Goal: Task Accomplishment & Management: Manage account settings

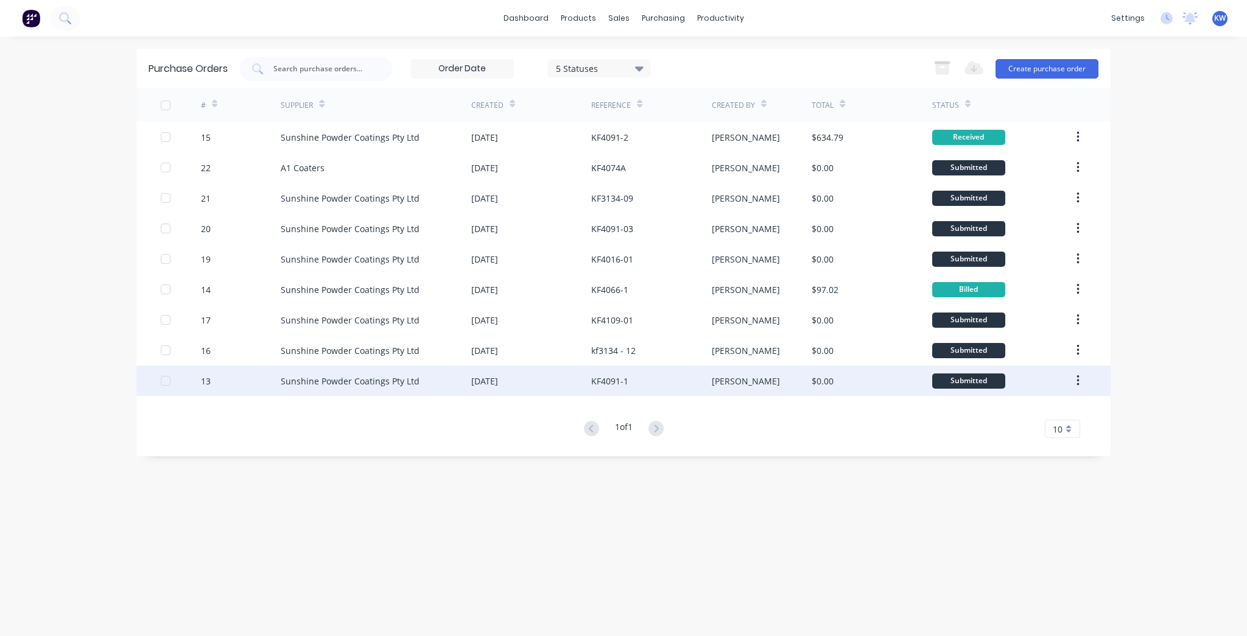
click at [550, 385] on div "[DATE]" at bounding box center [531, 380] width 120 height 30
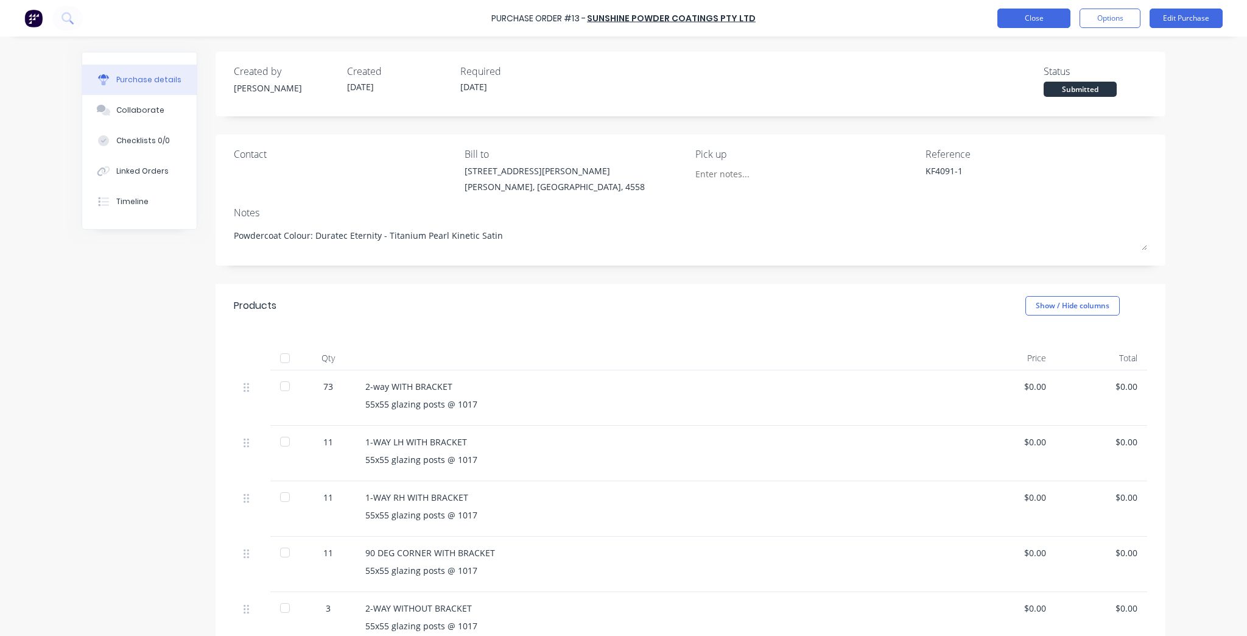
click at [1055, 19] on button "Close" at bounding box center [1033, 18] width 73 height 19
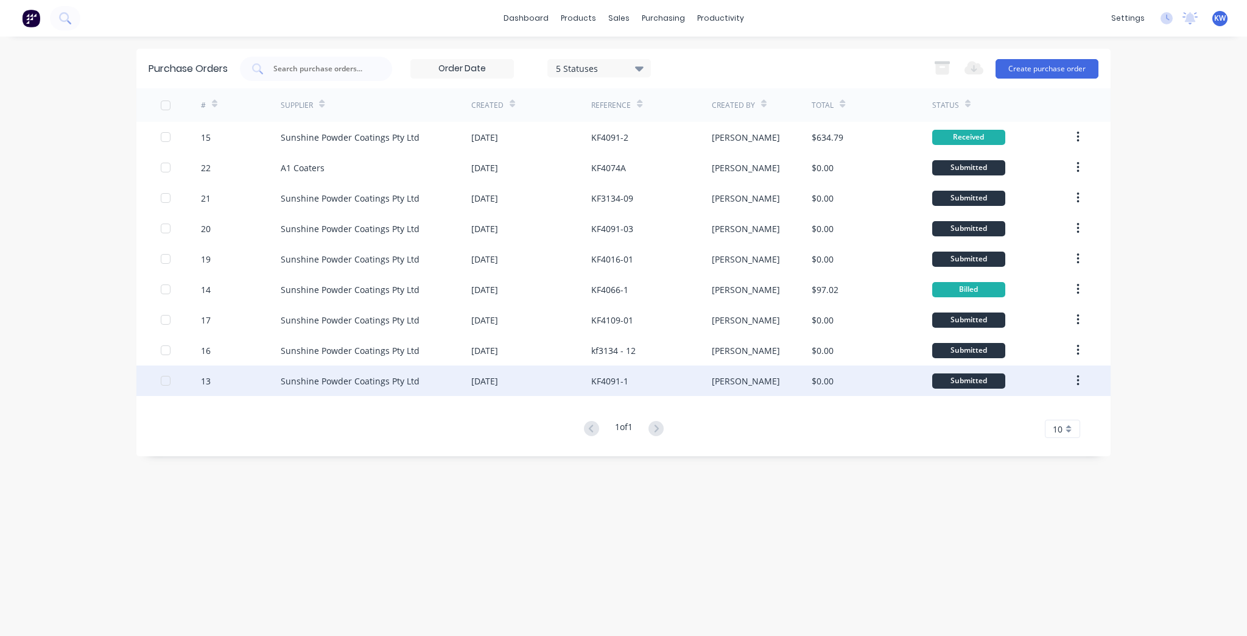
click at [683, 387] on div "KF4091-1" at bounding box center [651, 380] width 120 height 30
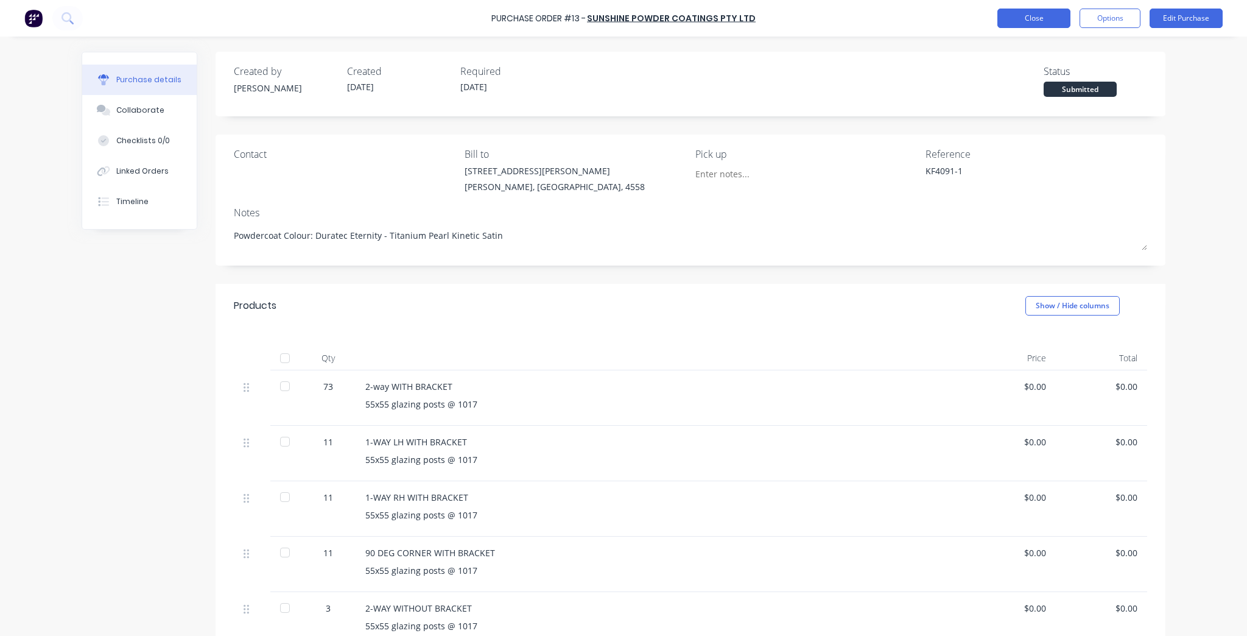
click at [1032, 21] on button "Close" at bounding box center [1033, 18] width 73 height 19
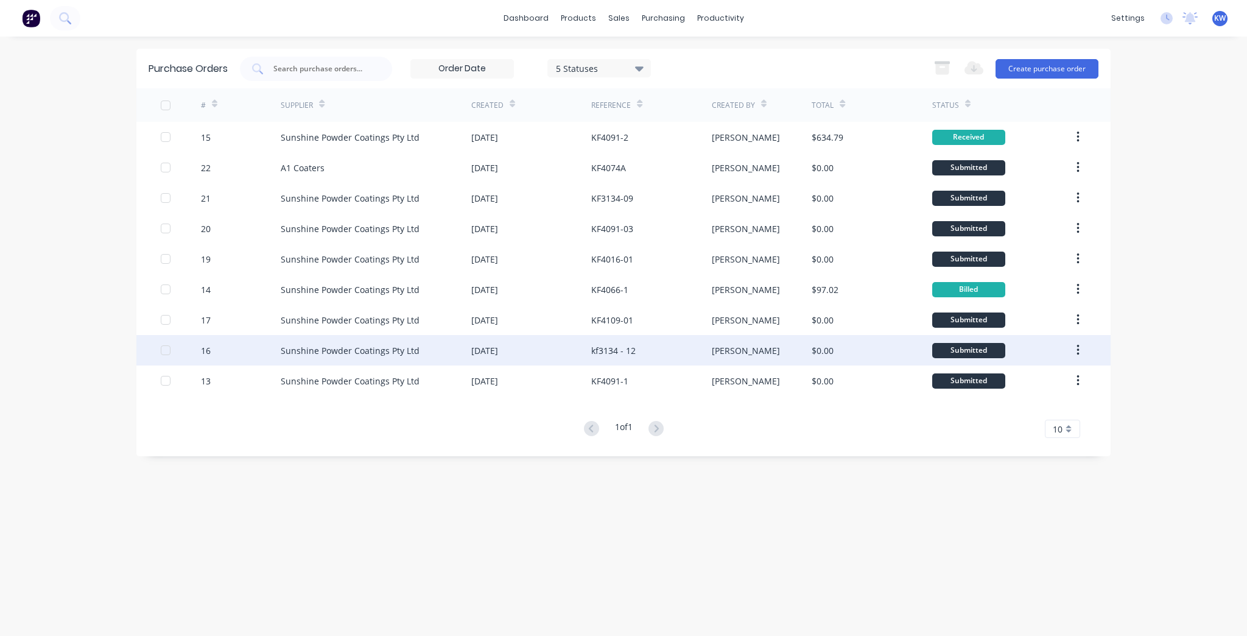
click at [599, 342] on div "kf3134 - 12" at bounding box center [651, 350] width 120 height 30
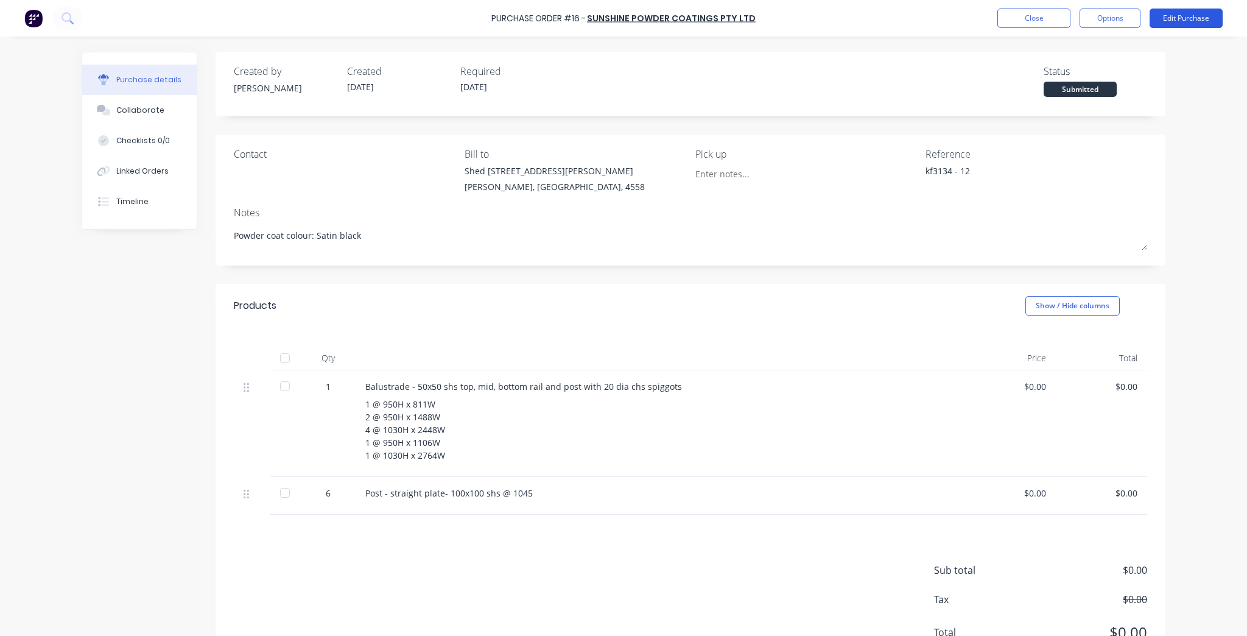
click at [1177, 16] on button "Edit Purchase" at bounding box center [1186, 18] width 73 height 19
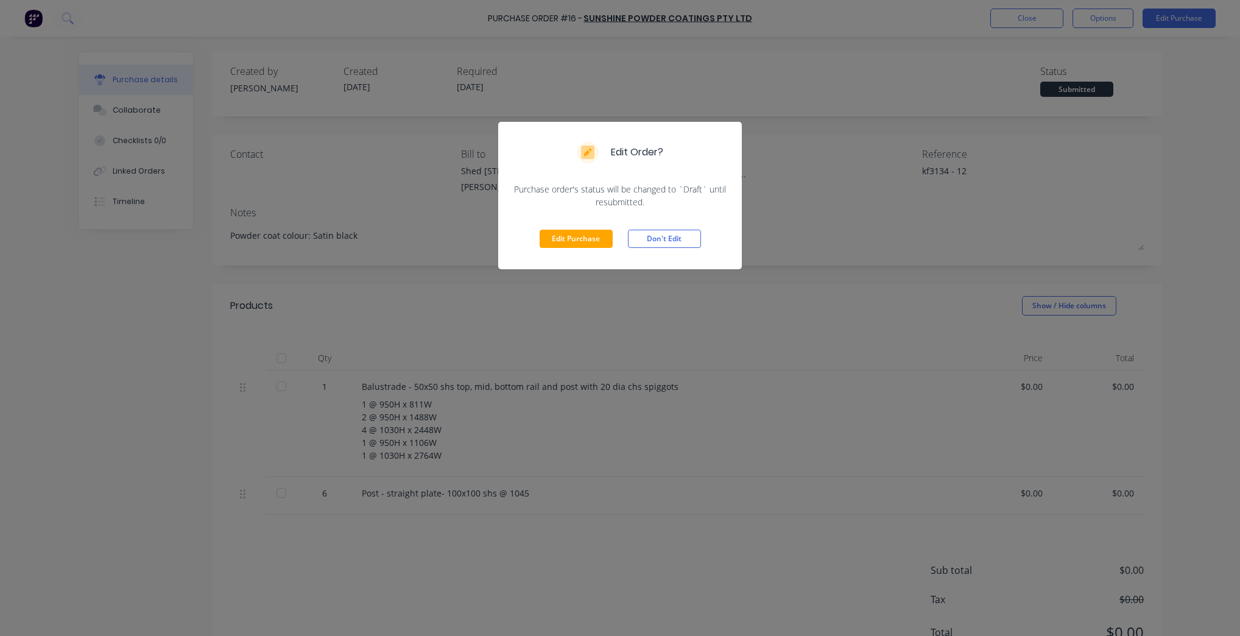
click at [792, 264] on div "Edit Order? Purchase order's status will be changed to `Draft` until resubmitte…" at bounding box center [620, 318] width 1240 height 636
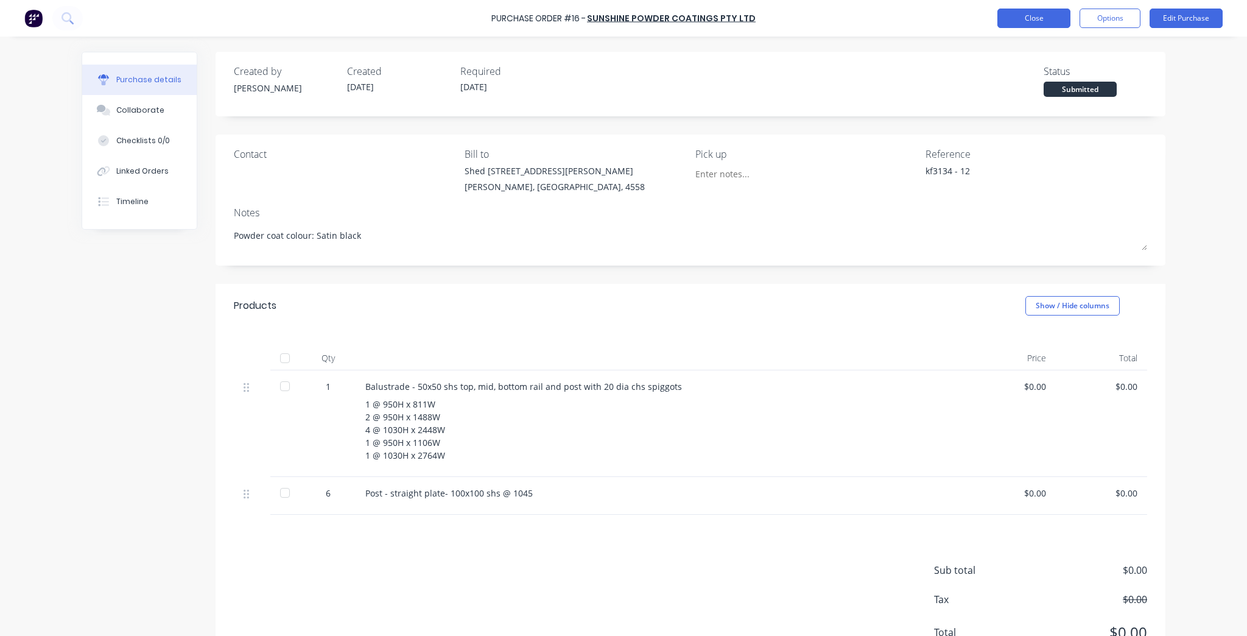
click at [1035, 21] on button "Close" at bounding box center [1033, 18] width 73 height 19
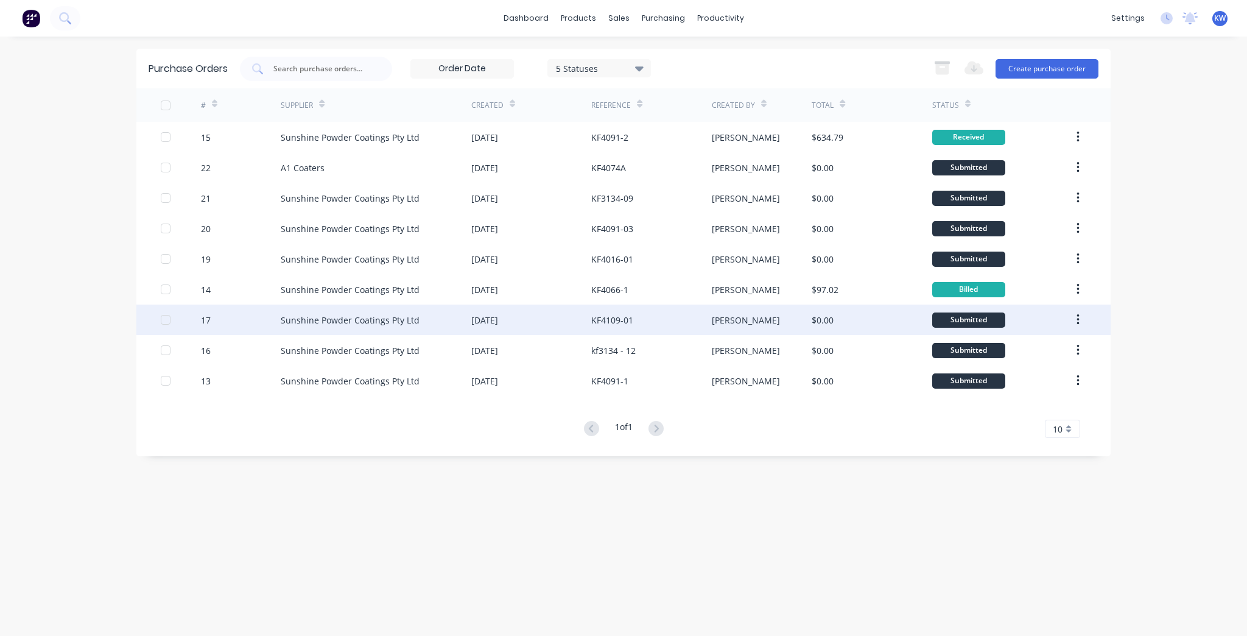
click at [635, 329] on div "KF4109-01" at bounding box center [651, 319] width 120 height 30
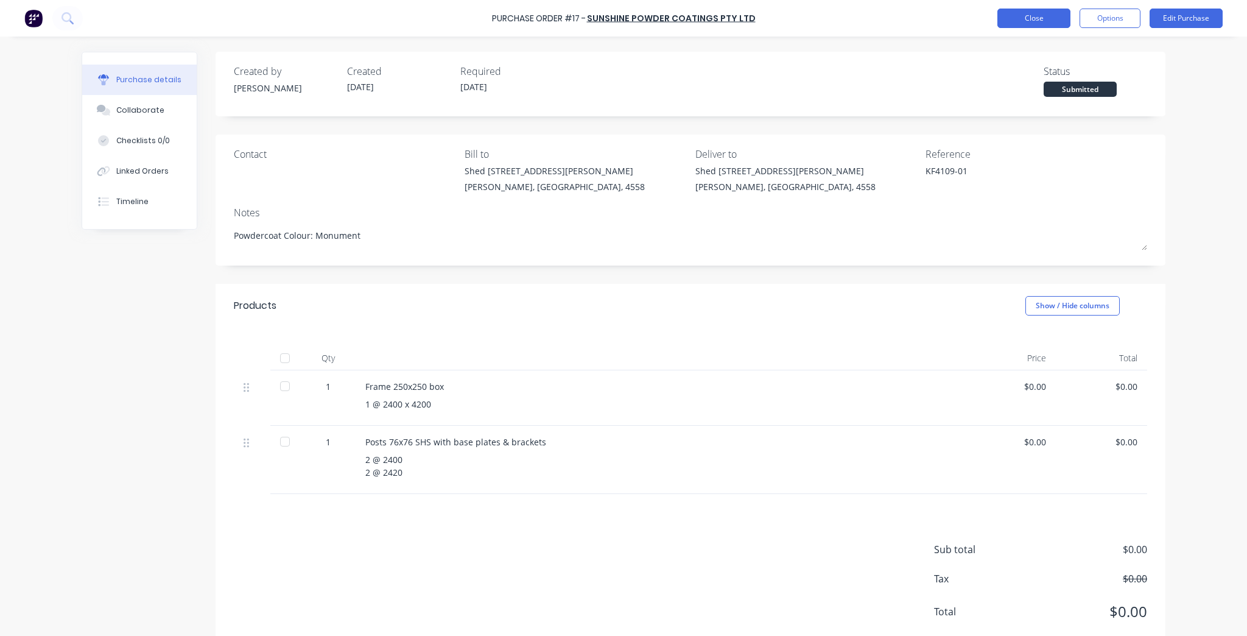
click at [1067, 17] on button "Close" at bounding box center [1033, 18] width 73 height 19
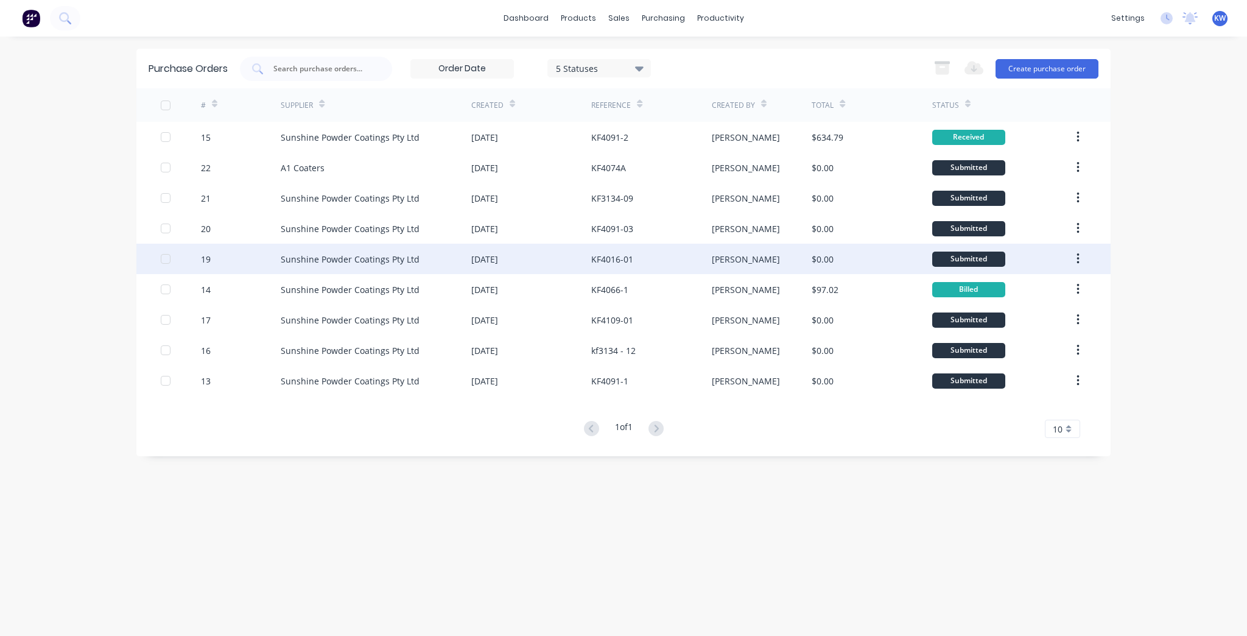
click at [653, 259] on div "KF4016-01" at bounding box center [651, 259] width 120 height 30
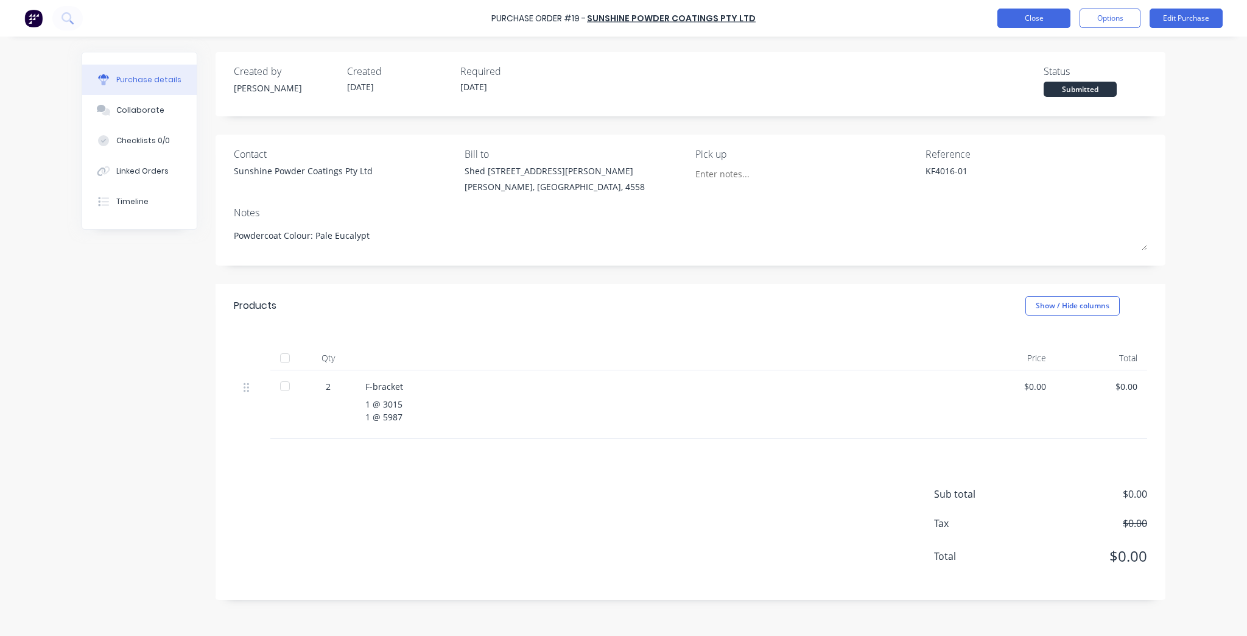
click at [1046, 13] on button "Close" at bounding box center [1033, 18] width 73 height 19
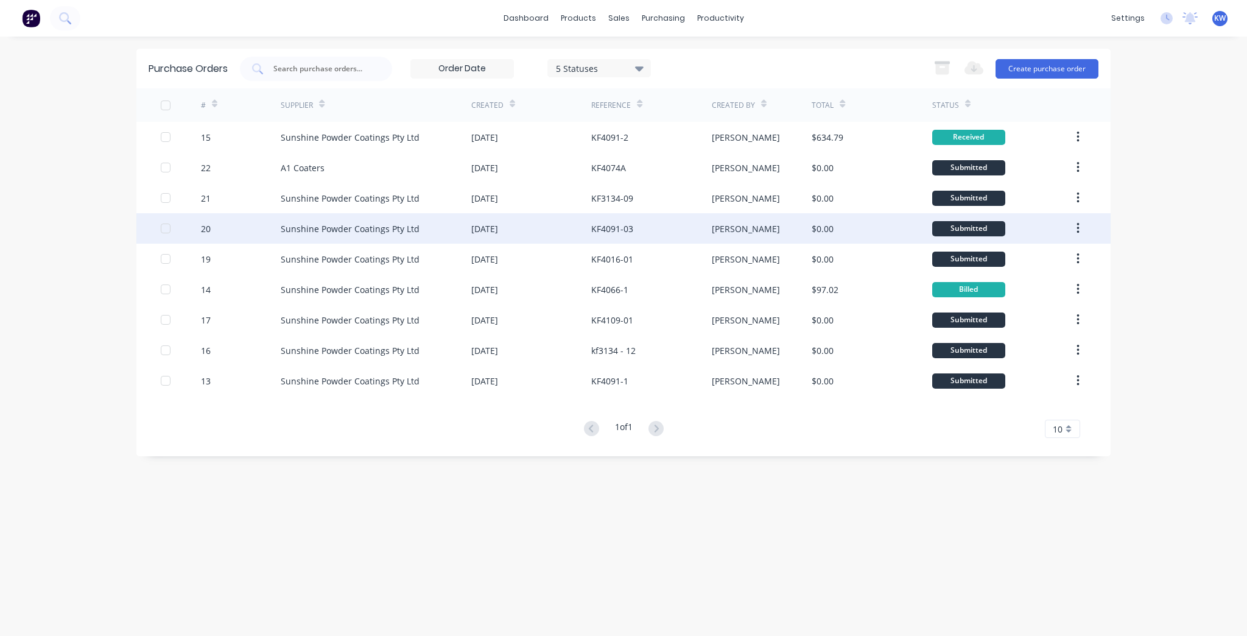
click at [885, 224] on div "$0.00" at bounding box center [872, 228] width 120 height 30
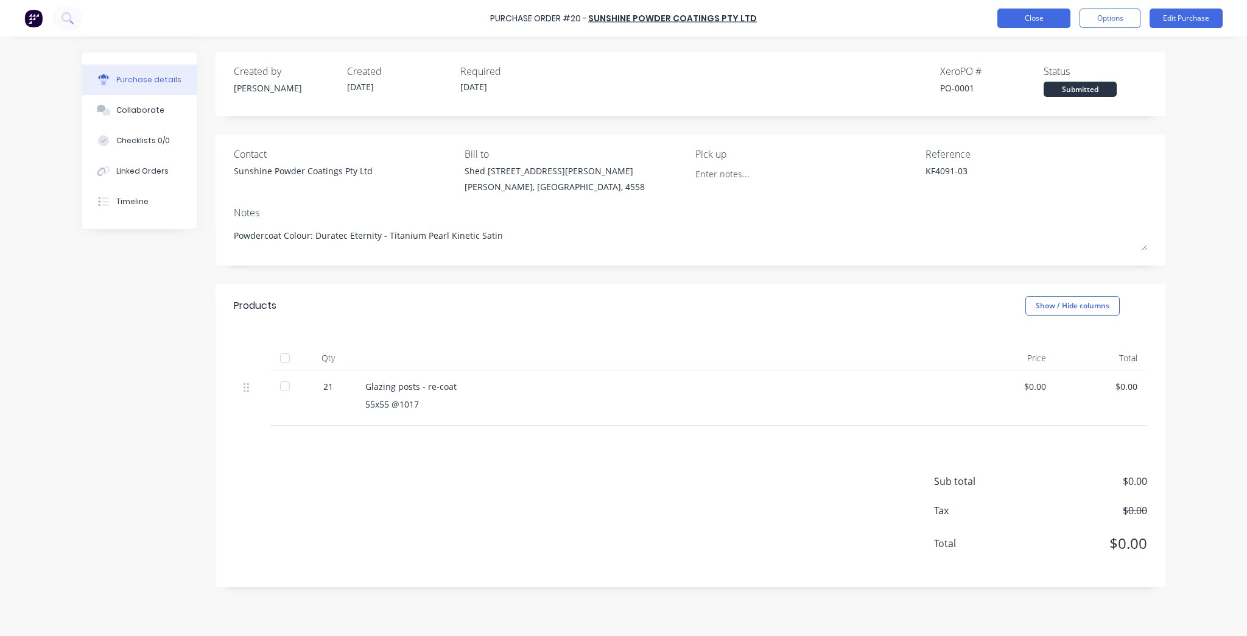
click at [1037, 27] on button "Close" at bounding box center [1033, 18] width 73 height 19
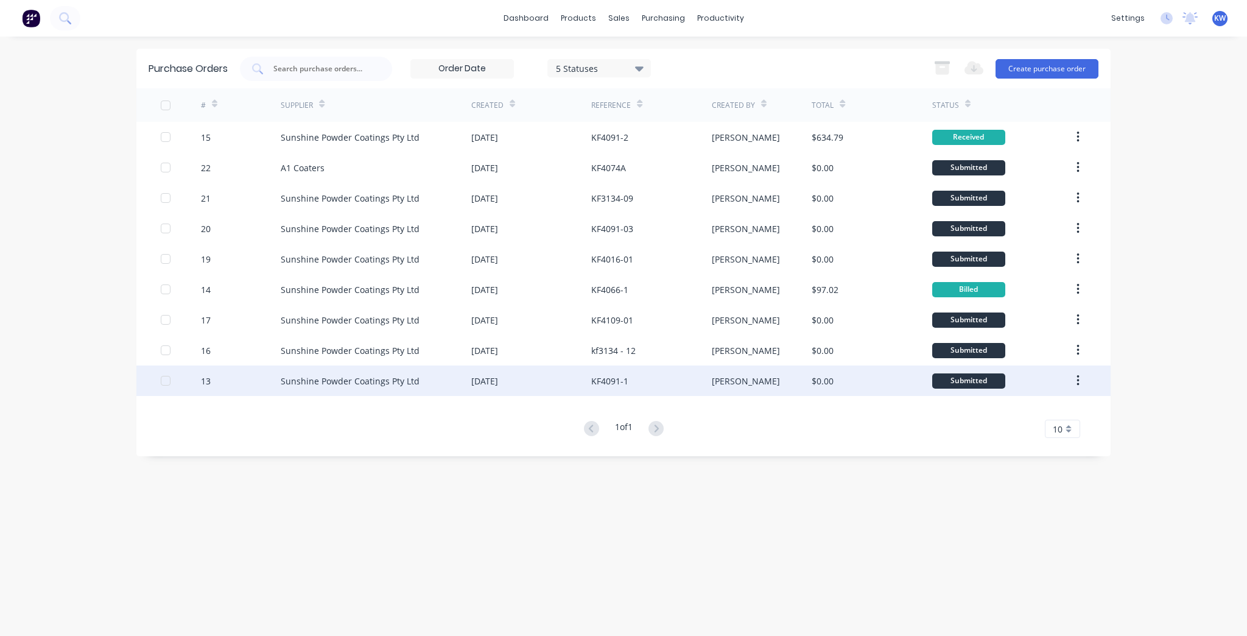
click at [733, 392] on div "[PERSON_NAME]" at bounding box center [762, 380] width 100 height 30
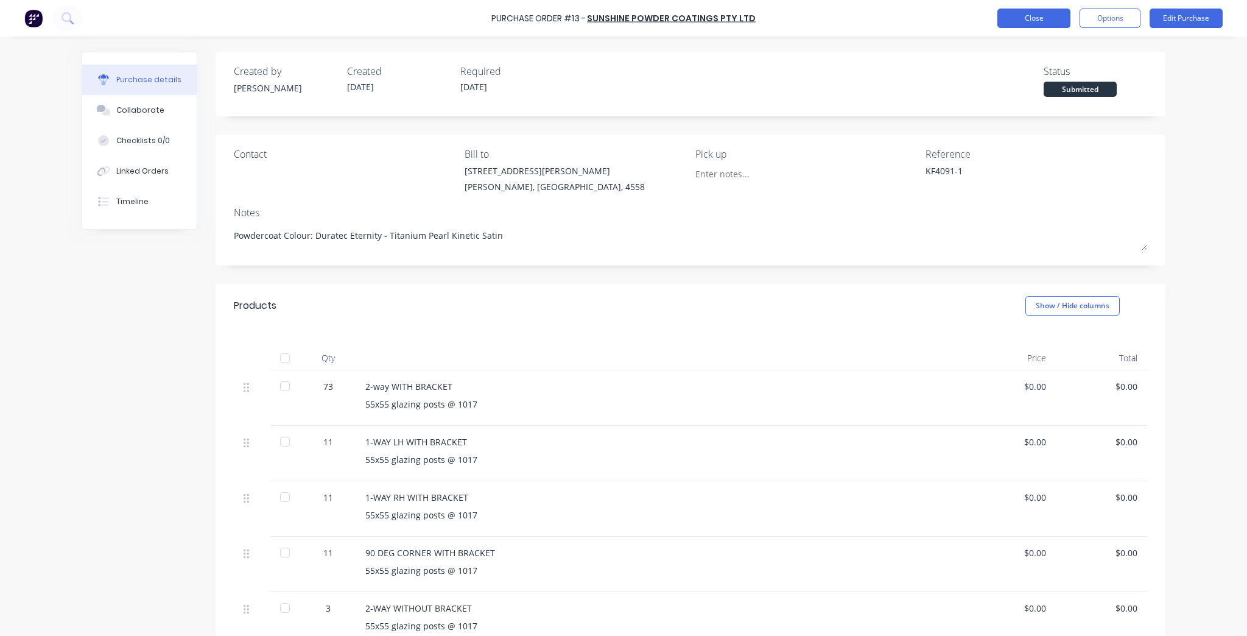
click at [1027, 19] on button "Close" at bounding box center [1033, 18] width 73 height 19
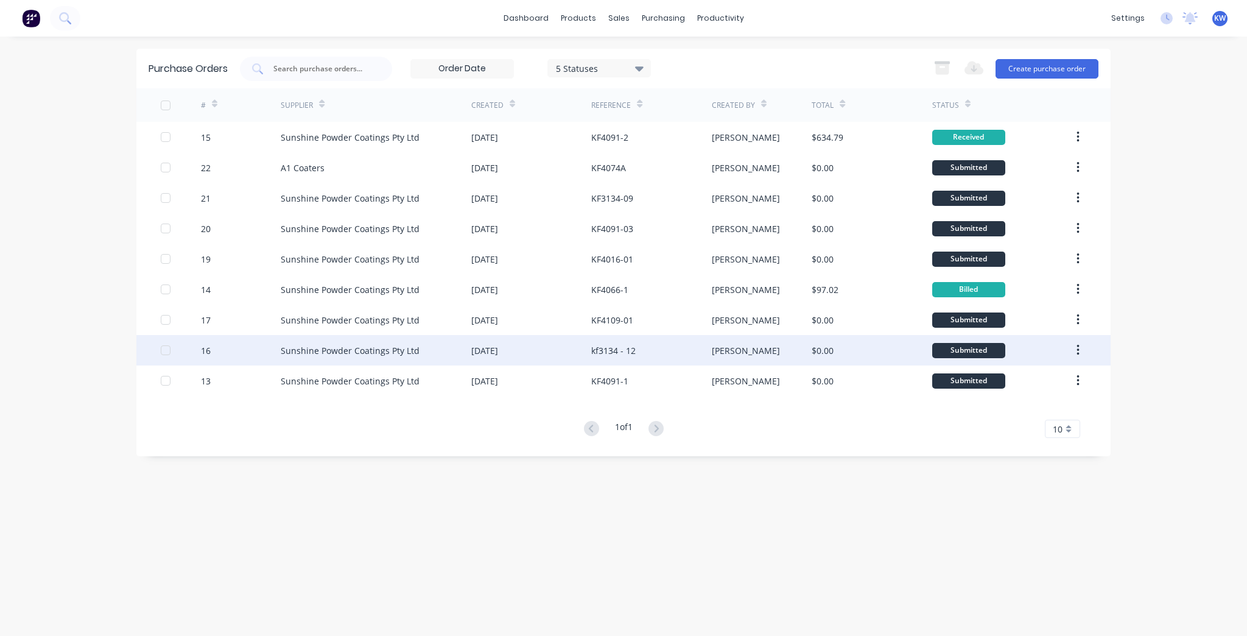
click at [633, 342] on div "kf3134 - 12" at bounding box center [651, 350] width 120 height 30
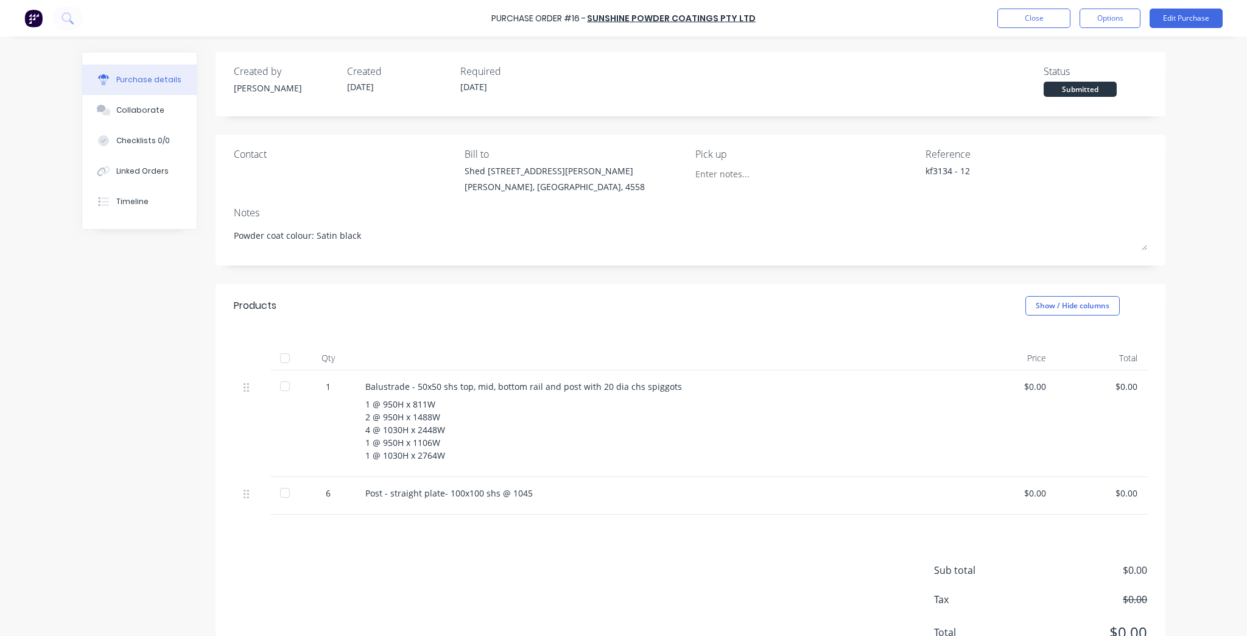
click at [287, 384] on div at bounding box center [285, 386] width 24 height 24
click at [285, 488] on div at bounding box center [285, 492] width 24 height 24
click at [278, 491] on div at bounding box center [285, 492] width 24 height 24
click at [1060, 15] on button "Close" at bounding box center [1033, 18] width 73 height 19
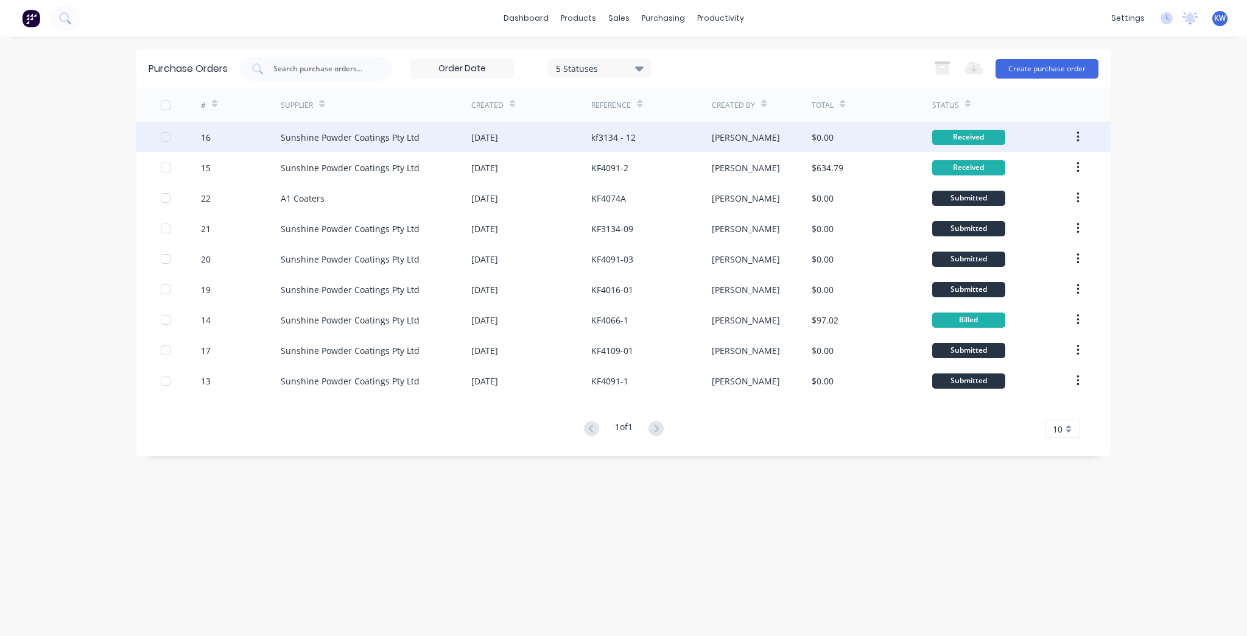
click at [775, 138] on div "[PERSON_NAME]" at bounding box center [762, 137] width 100 height 30
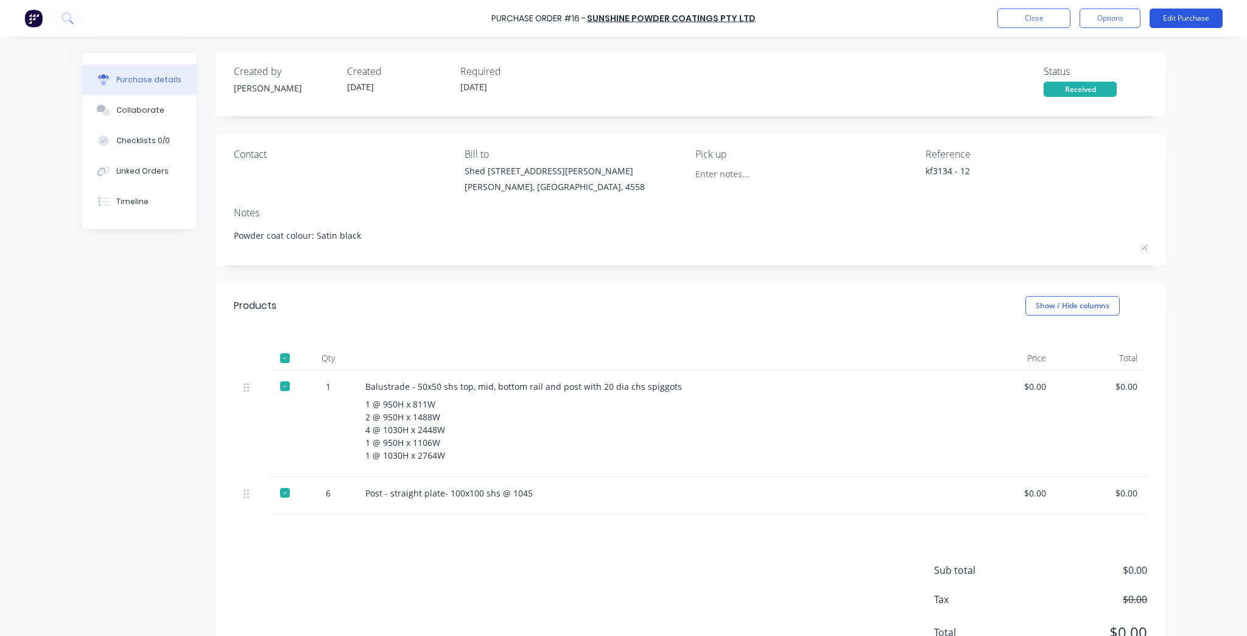
click at [1192, 12] on button "Edit Purchase" at bounding box center [1186, 18] width 73 height 19
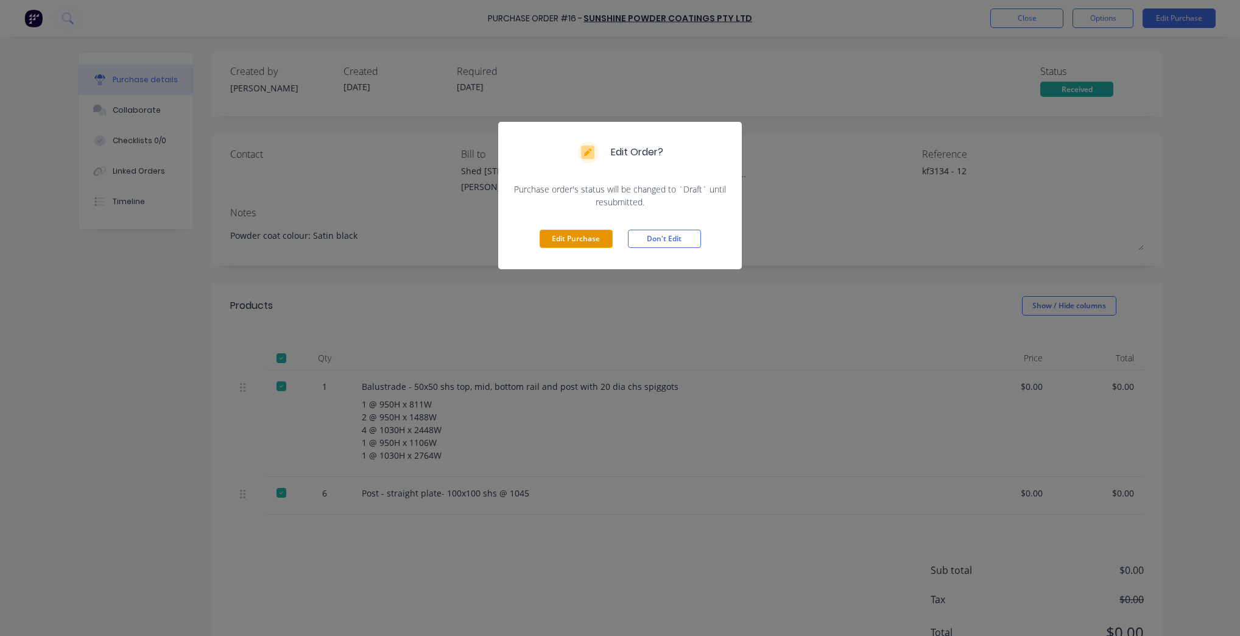
click at [574, 237] on button "Edit Purchase" at bounding box center [576, 239] width 73 height 18
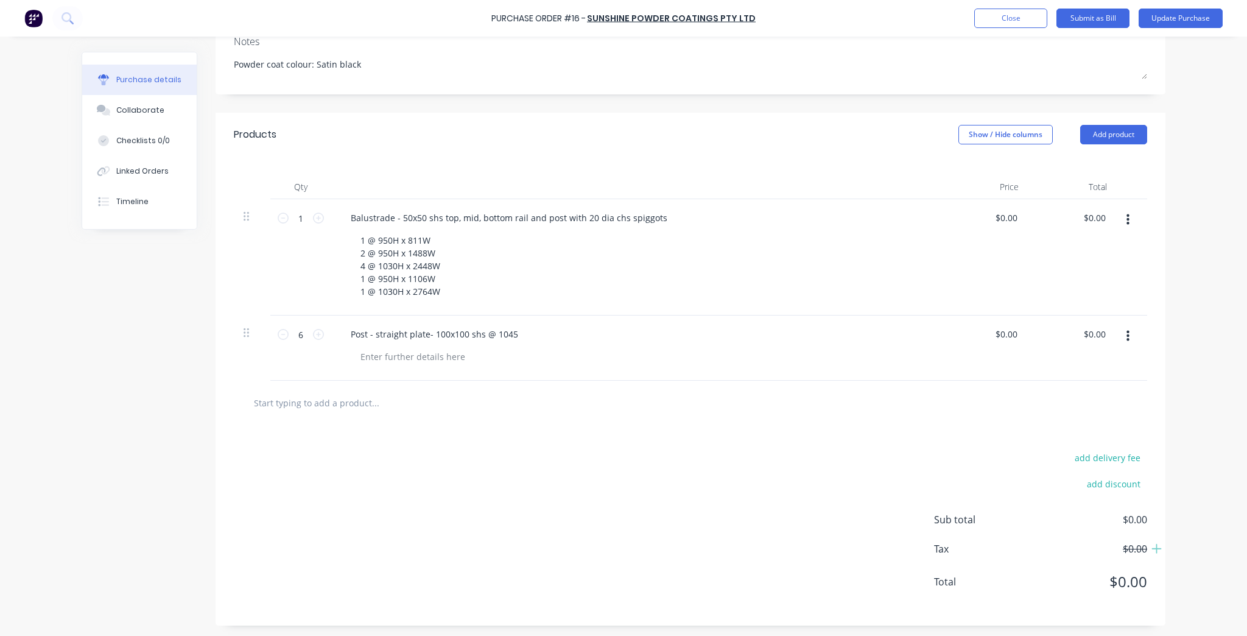
scroll to position [180, 0]
click at [1106, 219] on div "$0.00 $0.00" at bounding box center [1096, 217] width 33 height 18
type textarea "x"
type input "0.00"
click at [1099, 217] on input "0.00" at bounding box center [1094, 217] width 28 height 18
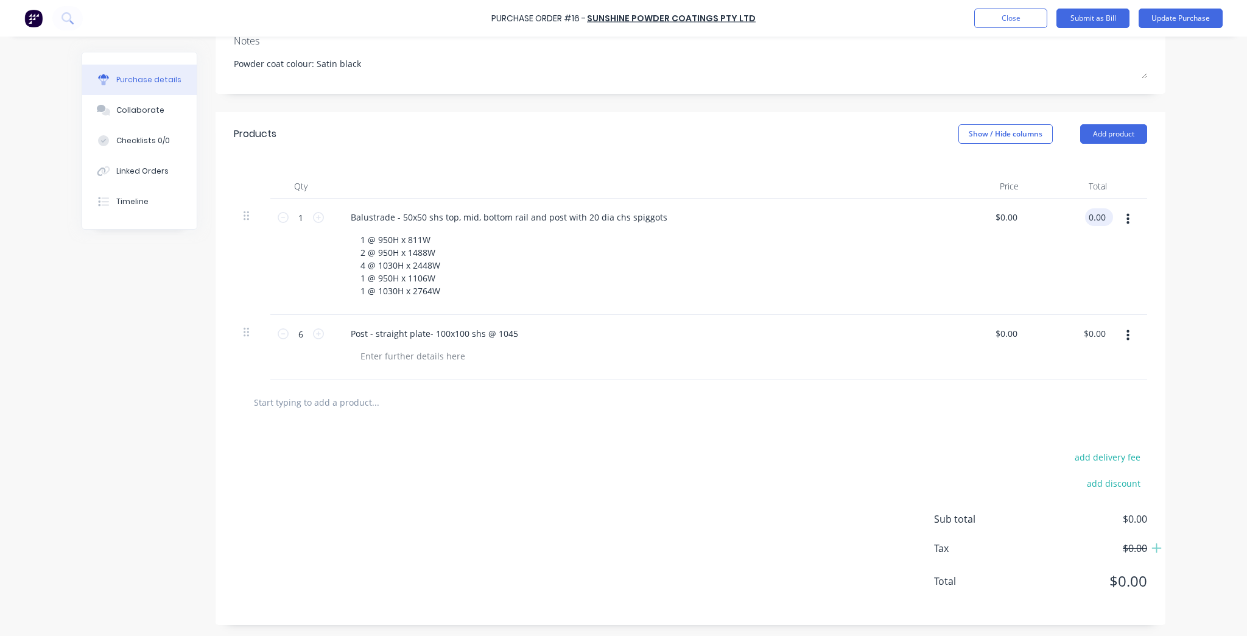
click at [1099, 217] on input "0.00" at bounding box center [1096, 217] width 23 height 18
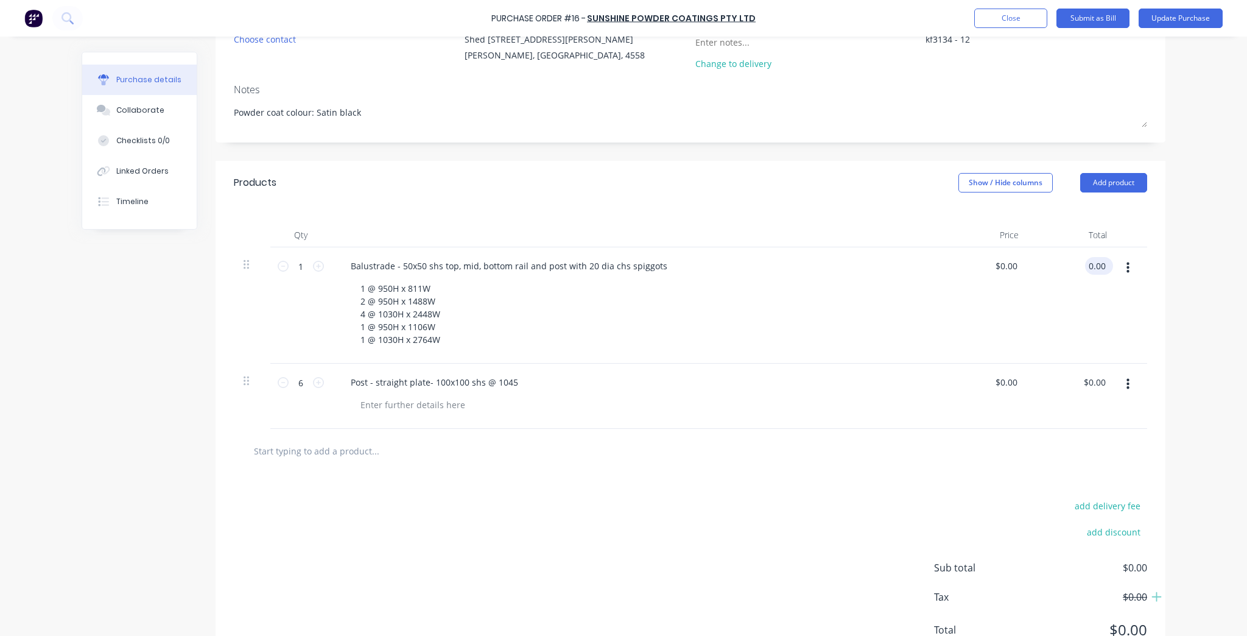
click at [1101, 261] on input "0.00" at bounding box center [1096, 266] width 23 height 18
type textarea "x"
click at [1101, 261] on input "0.00" at bounding box center [1096, 266] width 23 height 18
type input "534.61"
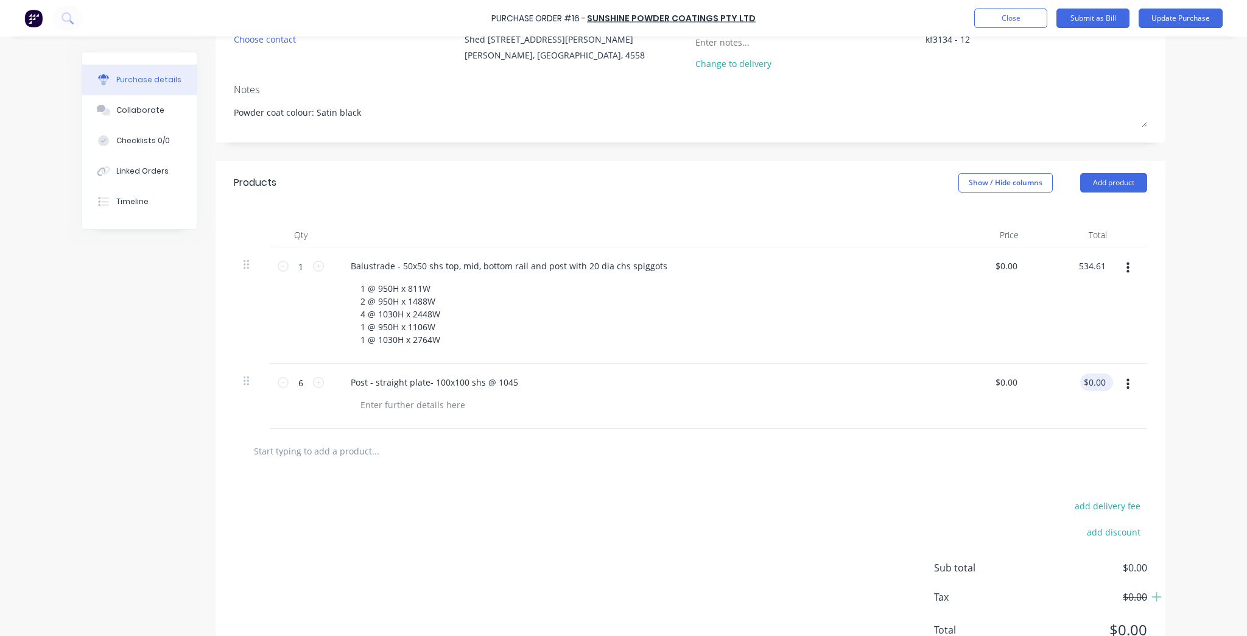
type textarea "x"
type input "$534.61"
type input "0.00"
click at [1096, 378] on input "0.00" at bounding box center [1094, 382] width 28 height 18
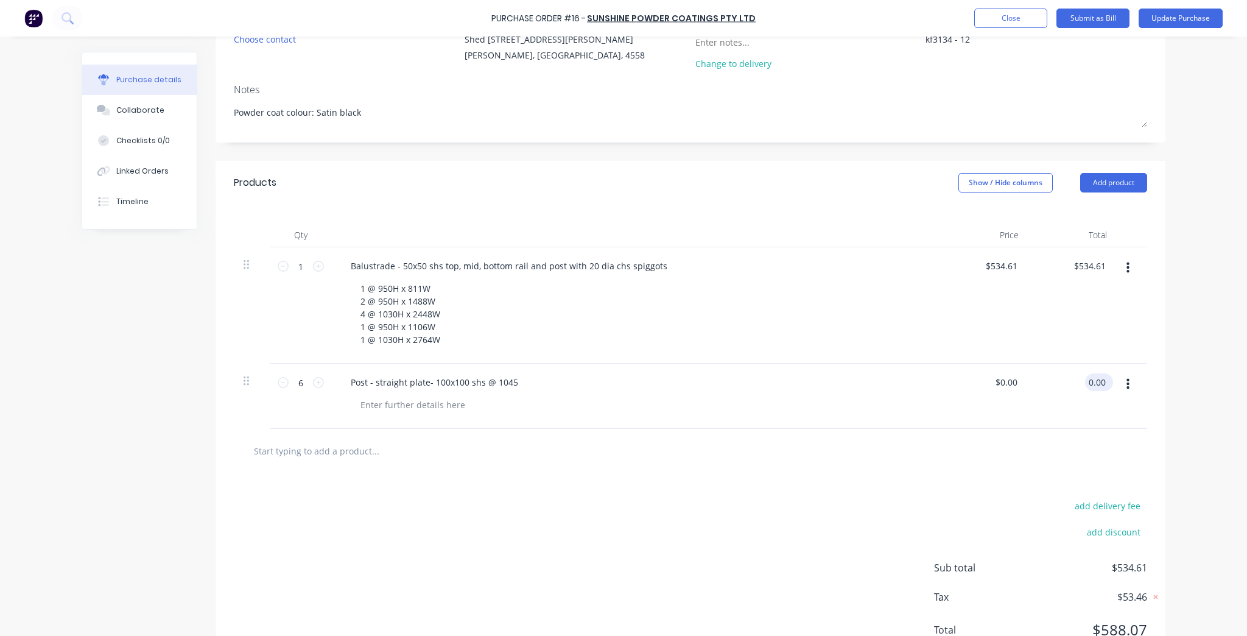
click at [1097, 378] on input "0.00" at bounding box center [1096, 382] width 23 height 18
type textarea "x"
click at [1097, 378] on input "0.00" at bounding box center [1096, 382] width 23 height 18
type input "86.56"
type textarea "x"
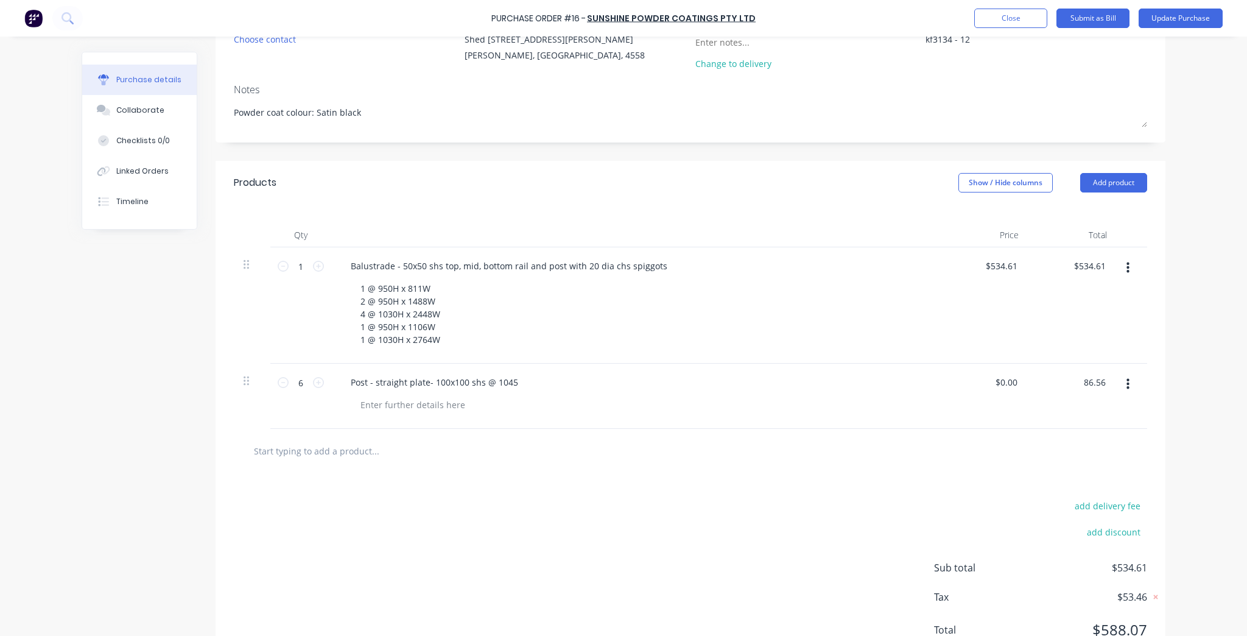
type input "$14.4267"
type input "$86.56"
click at [1228, 396] on div "Purchase Order #16 - Sunshine Powder Coatings Pty Ltd Add product Close Submit …" at bounding box center [623, 318] width 1247 height 636
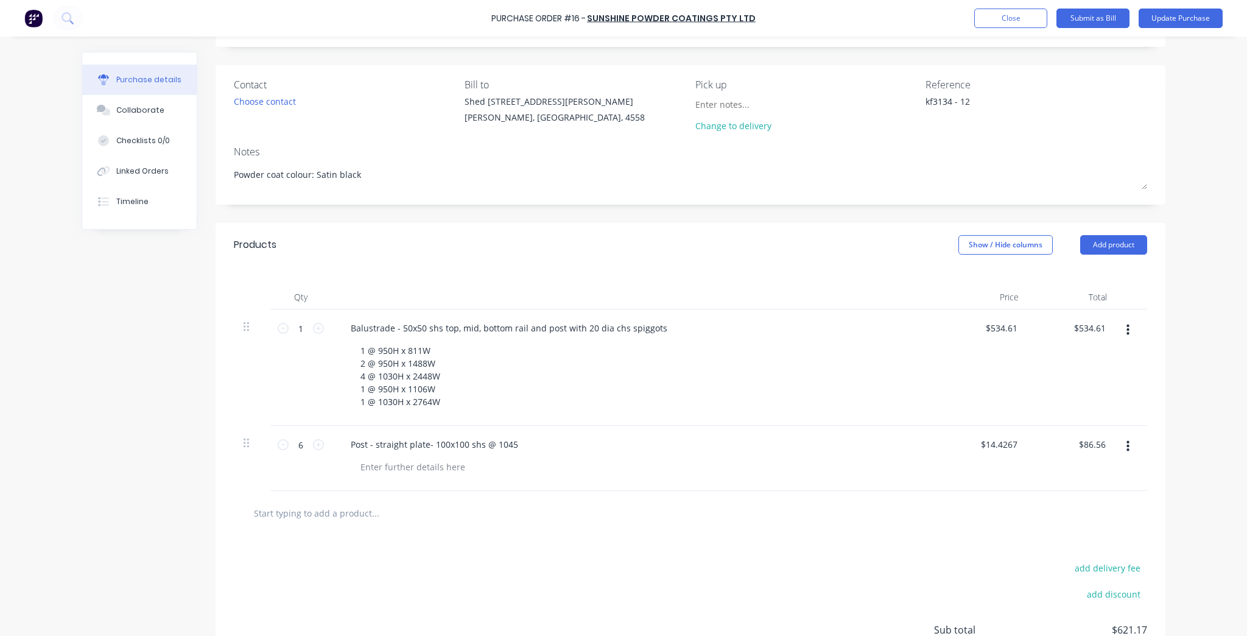
scroll to position [0, 0]
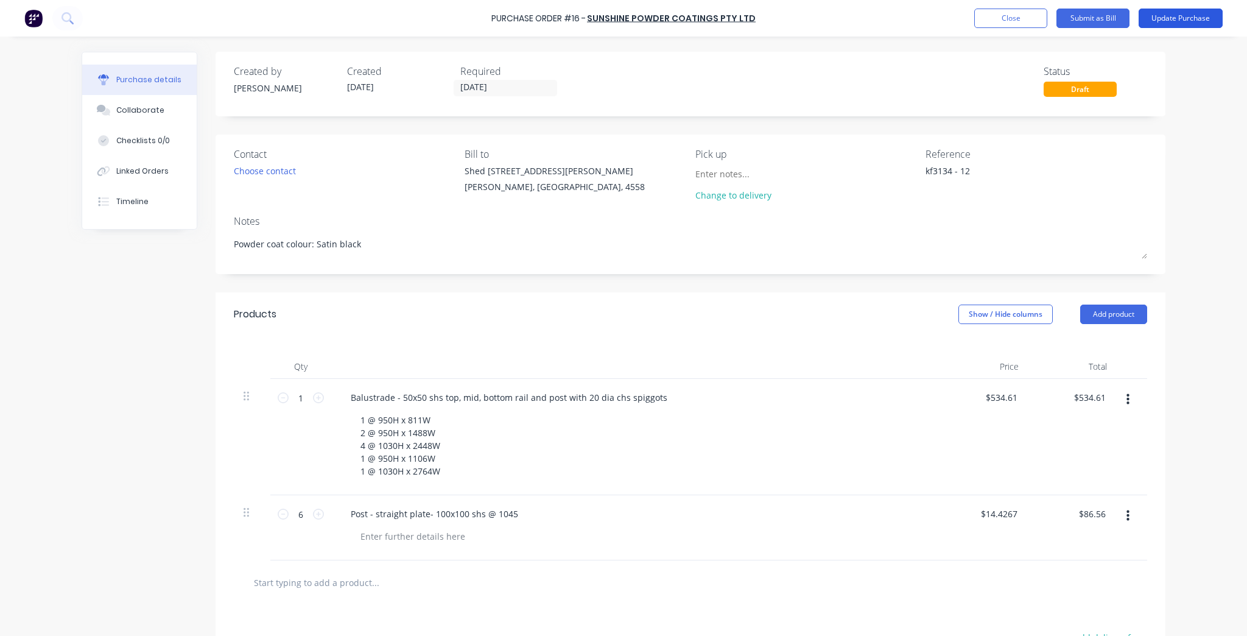
click at [1184, 25] on button "Update Purchase" at bounding box center [1181, 18] width 84 height 19
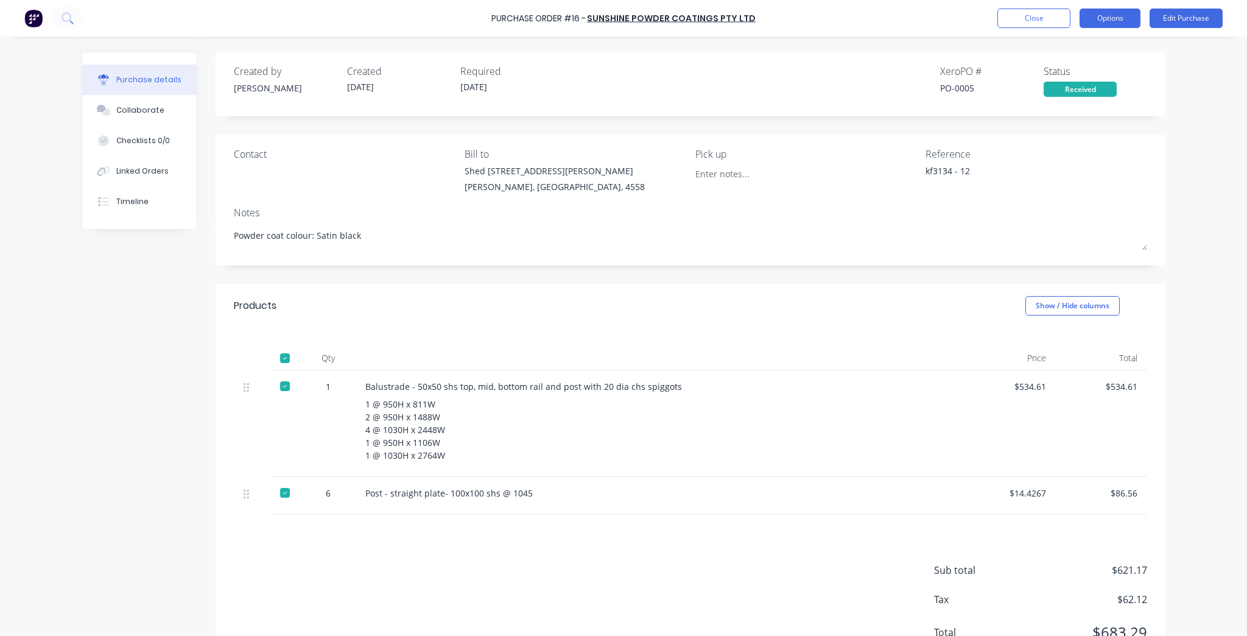
click at [1084, 23] on button "Options" at bounding box center [1110, 18] width 61 height 19
click at [1088, 77] on div "Convert to Bill" at bounding box center [1083, 74] width 94 height 18
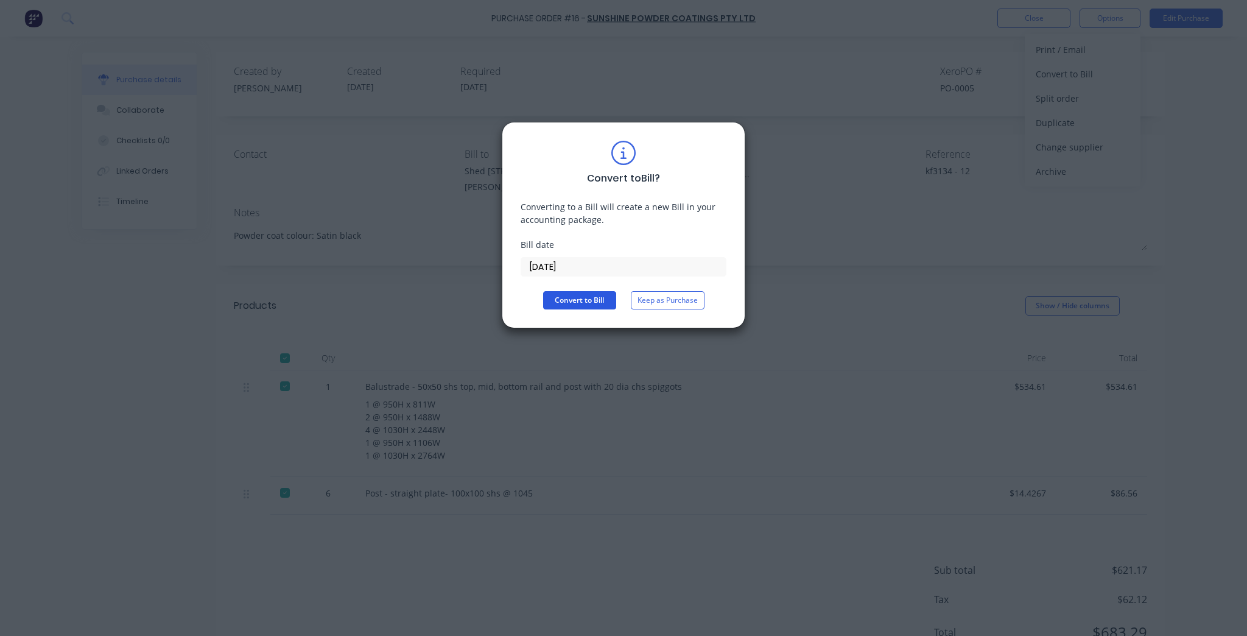
click at [568, 297] on button "Convert to Bill" at bounding box center [579, 300] width 73 height 18
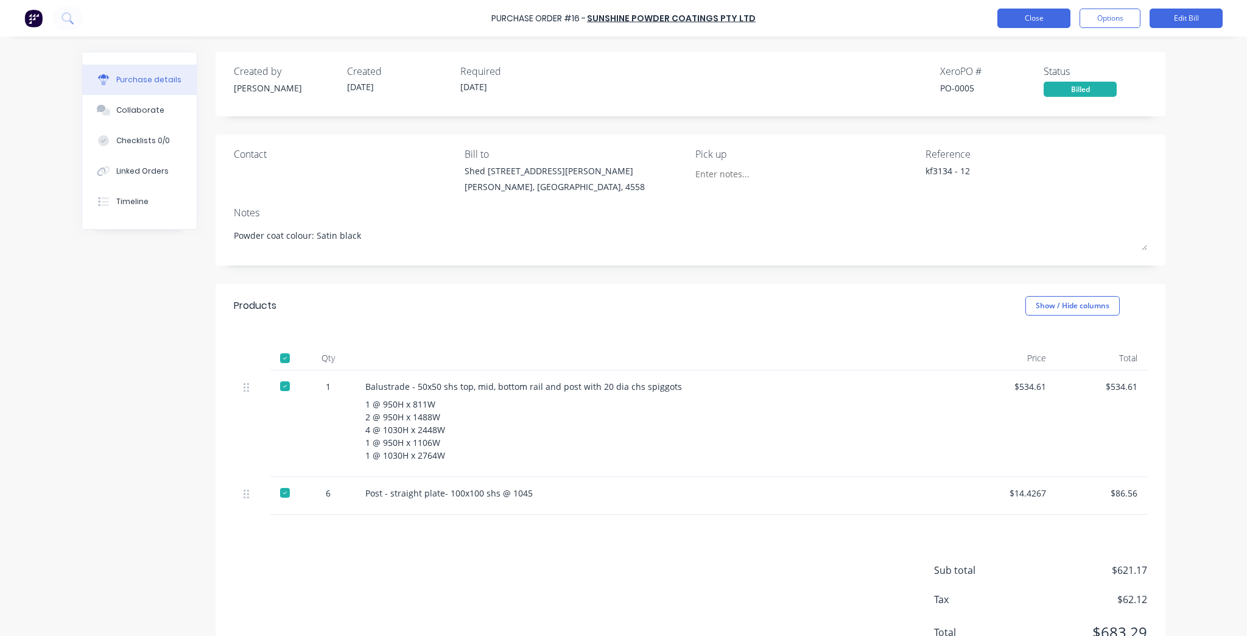
click at [1055, 18] on button "Close" at bounding box center [1033, 18] width 73 height 19
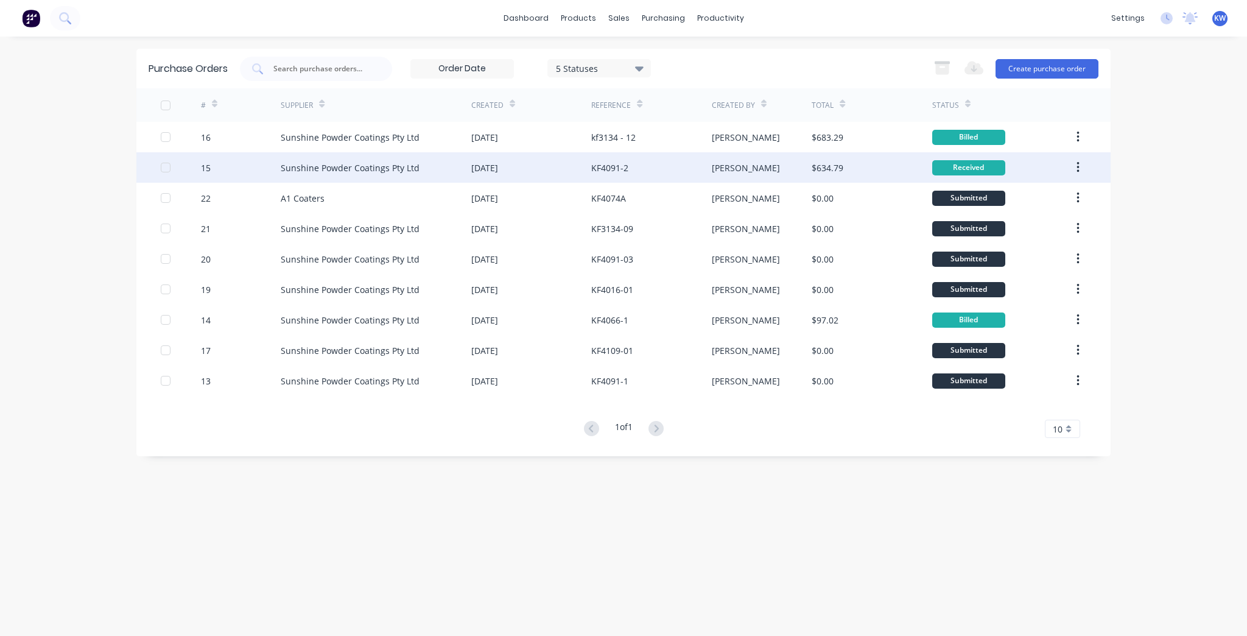
click at [792, 166] on div "[PERSON_NAME]" at bounding box center [762, 167] width 100 height 30
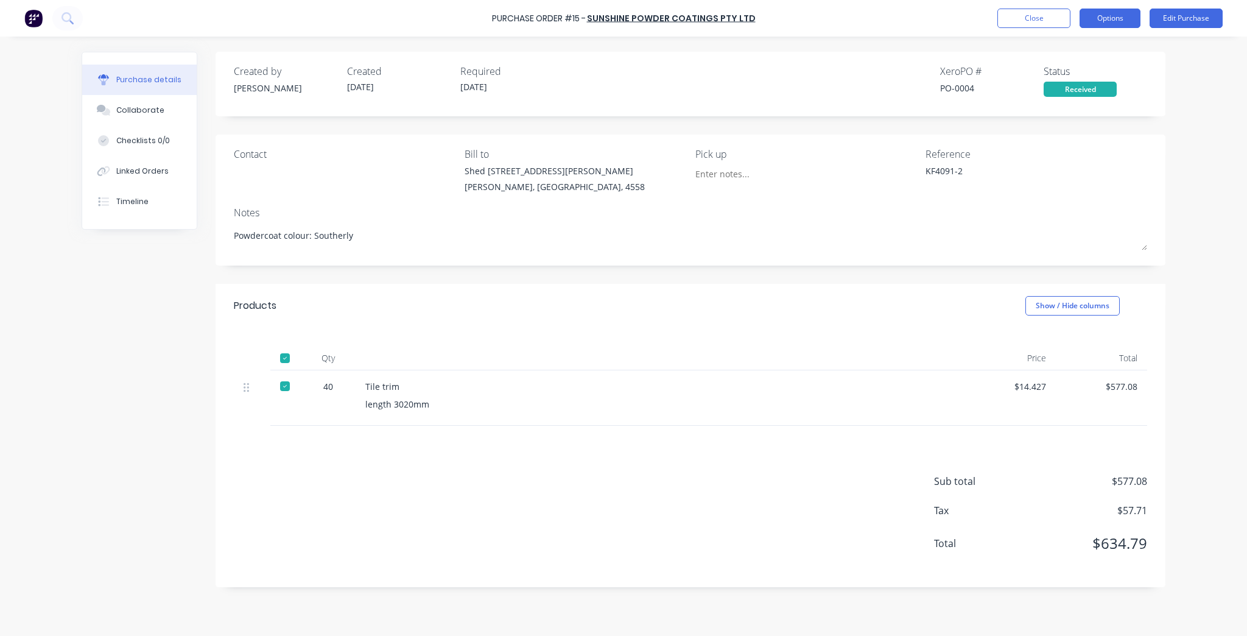
click at [1111, 19] on button "Options" at bounding box center [1110, 18] width 61 height 19
click at [1088, 73] on div "Convert to Bill" at bounding box center [1083, 74] width 94 height 18
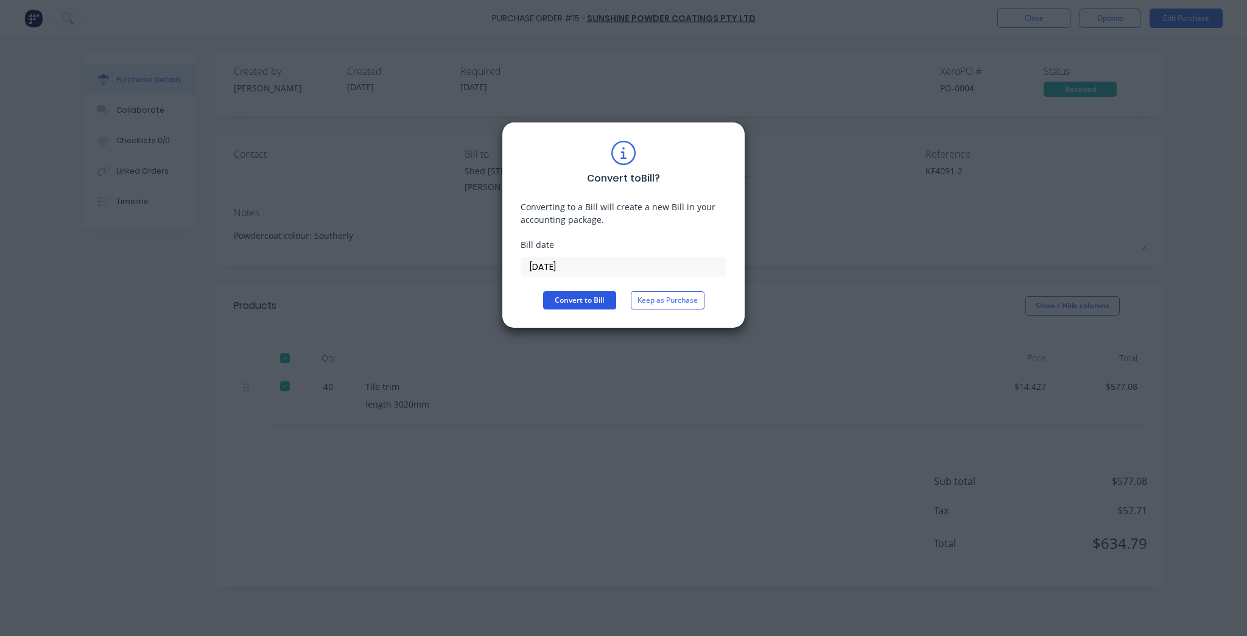
click at [603, 298] on button "Convert to Bill" at bounding box center [579, 300] width 73 height 18
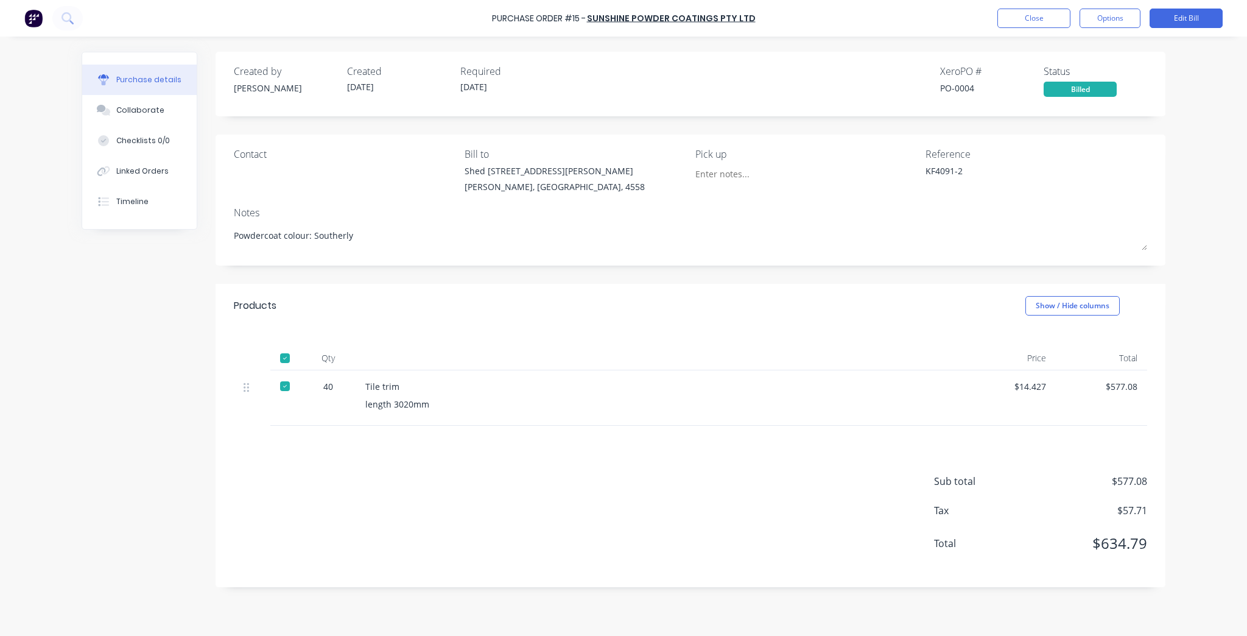
click at [1057, 11] on button "Close" at bounding box center [1033, 18] width 73 height 19
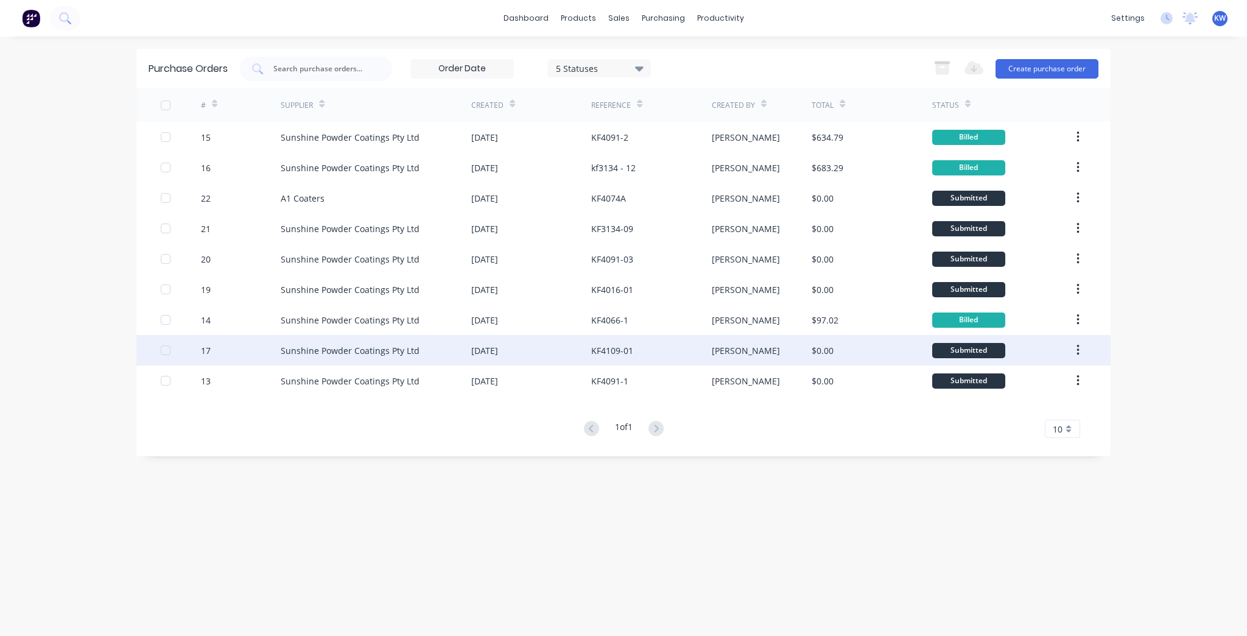
click at [694, 360] on div "KF4109-01" at bounding box center [651, 350] width 120 height 30
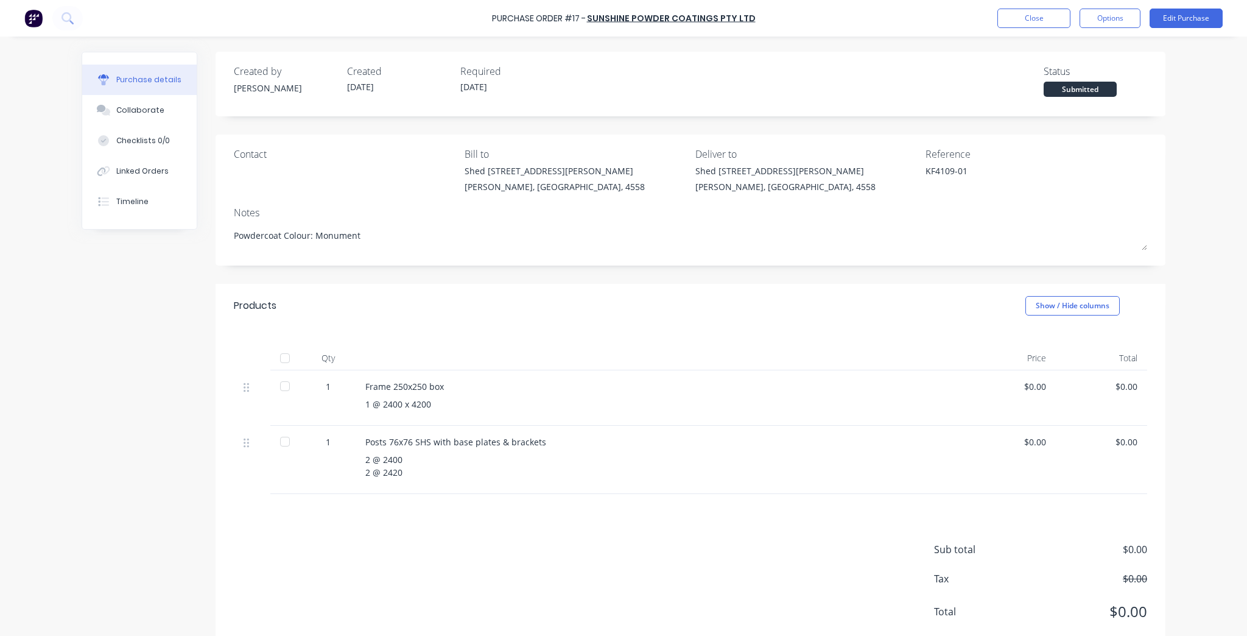
click at [1235, 5] on div "Purchase Order #17 - Sunshine Powder Coatings Pty Ltd Close Options Edit Purcha…" at bounding box center [623, 18] width 1247 height 37
click at [1203, 21] on button "Edit Purchase" at bounding box center [1186, 18] width 73 height 19
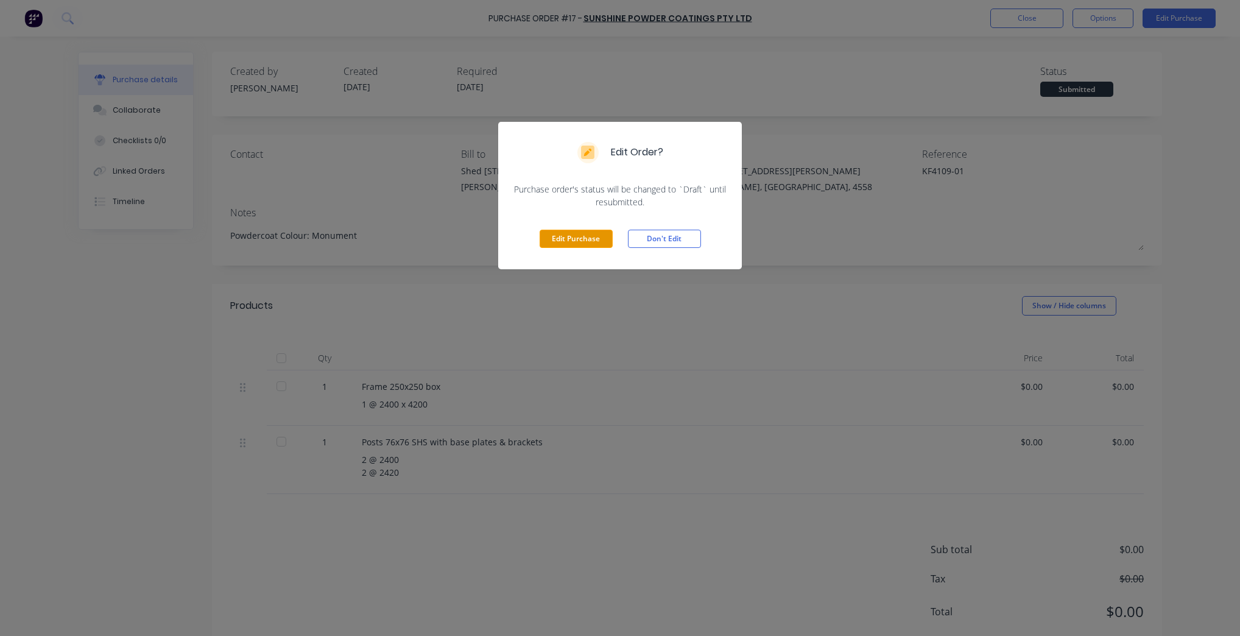
click at [592, 242] on button "Edit Purchase" at bounding box center [576, 239] width 73 height 18
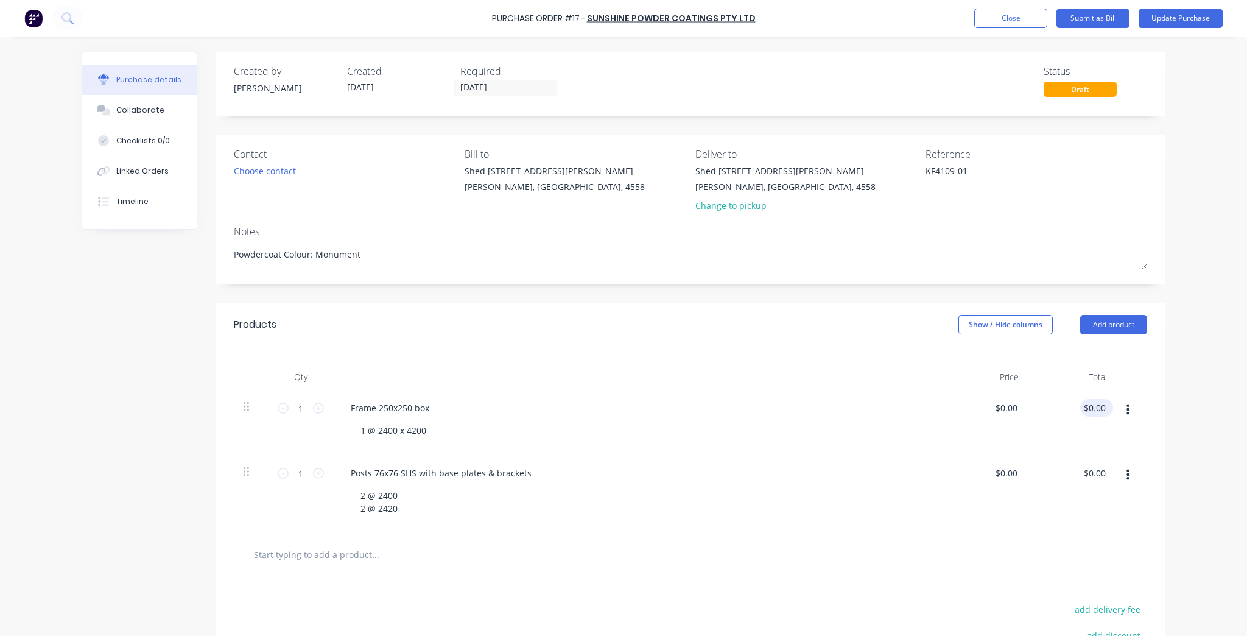
type textarea "x"
type input "0.00"
click at [1094, 409] on input "0.00" at bounding box center [1094, 408] width 28 height 18
click at [1094, 409] on input "0.00" at bounding box center [1096, 408] width 23 height 18
type textarea "x"
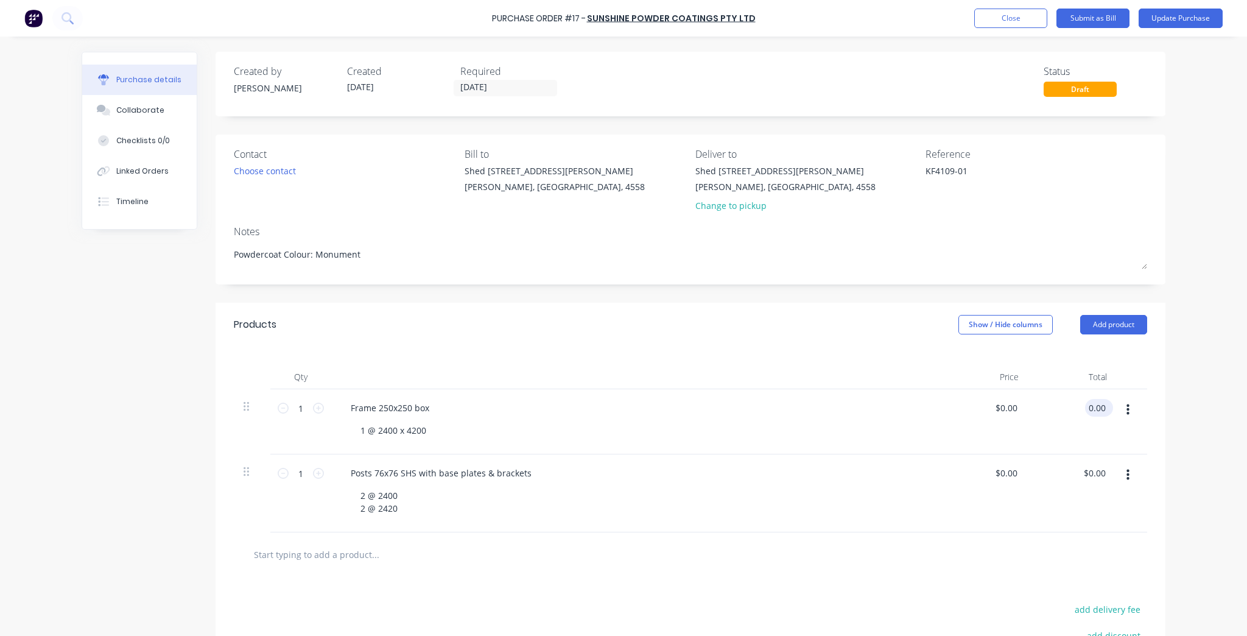
click at [1094, 409] on input "0.00" at bounding box center [1096, 408] width 23 height 18
type input "293.40"
type textarea "x"
type input "$293.40"
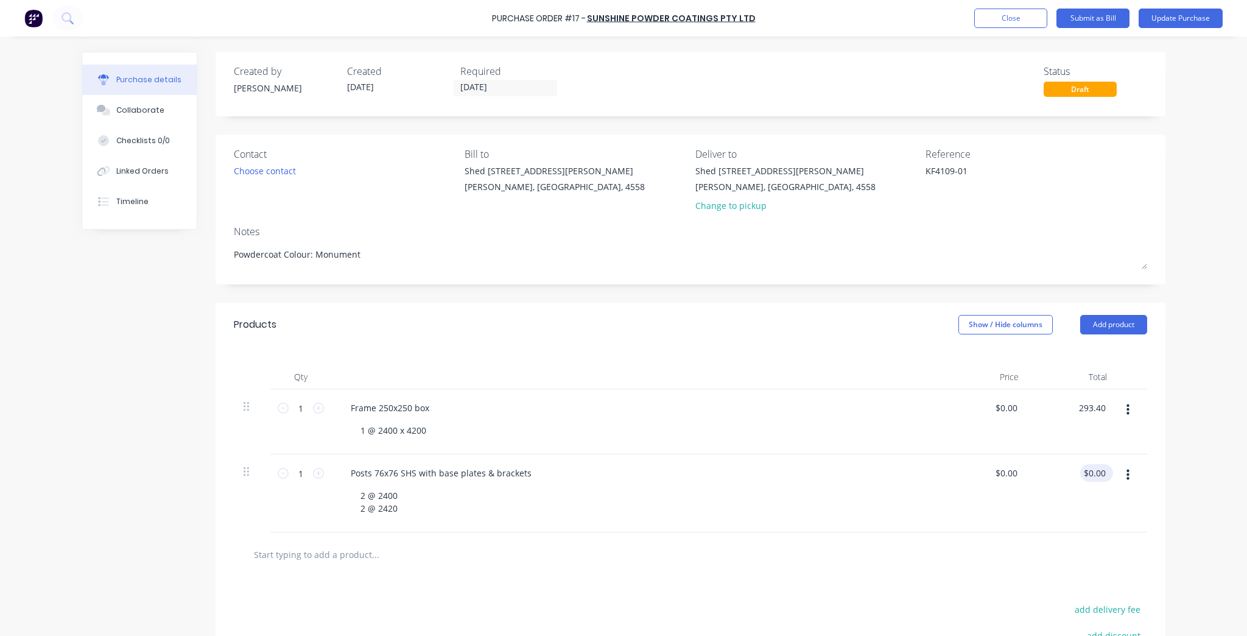
type input "0.00"
click at [1100, 469] on input "0.00" at bounding box center [1096, 473] width 23 height 18
click at [1099, 474] on input "0.00" at bounding box center [1096, 473] width 23 height 18
type textarea "x"
click at [1099, 474] on input "0.00" at bounding box center [1096, 473] width 23 height 18
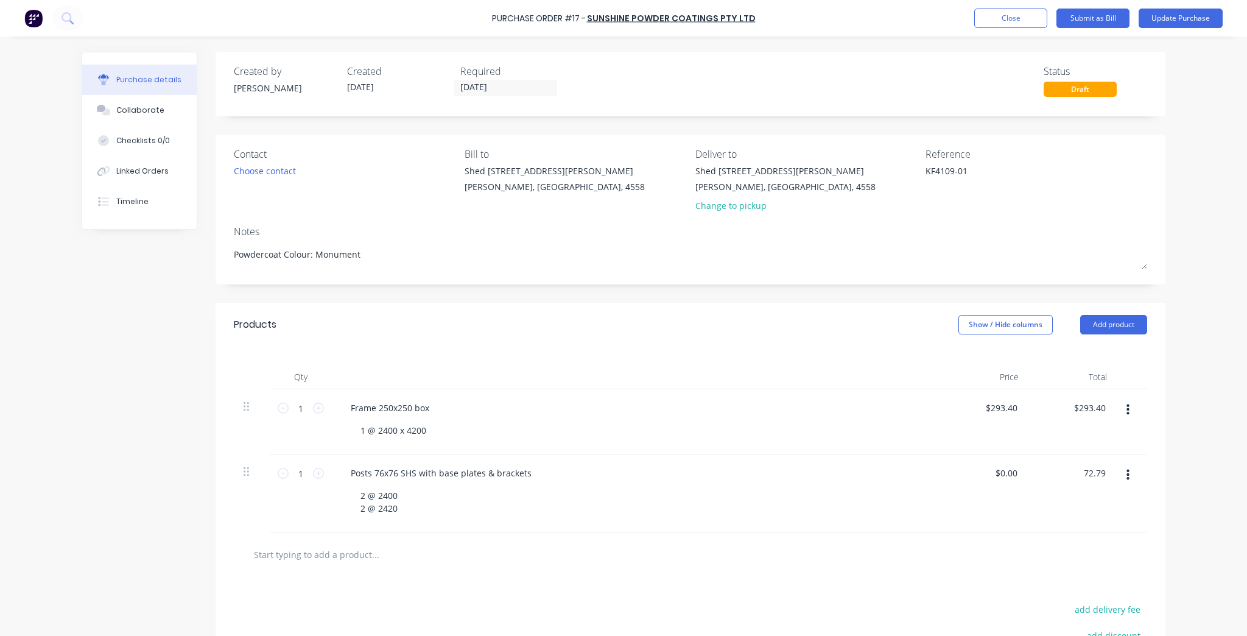
type input "72.79"
type textarea "x"
type input "$72.79"
drag, startPoint x: 1125, startPoint y: 467, endPoint x: 1133, endPoint y: 465, distance: 8.1
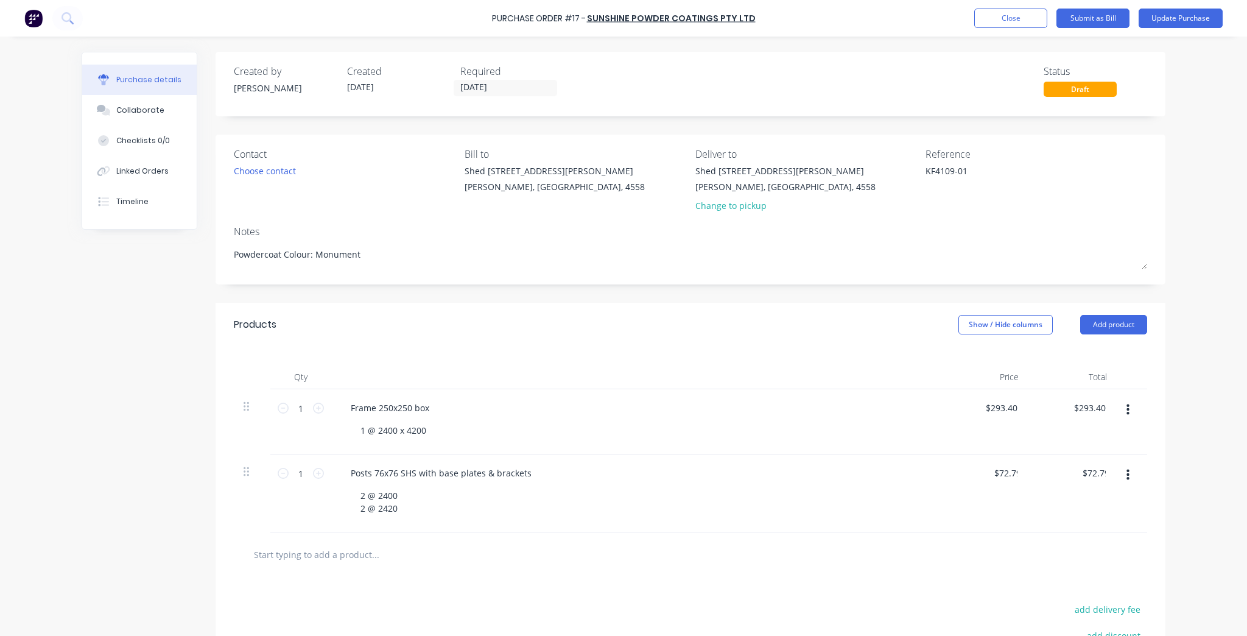
click at [1125, 467] on button "button" at bounding box center [1128, 475] width 29 height 22
click at [1186, 455] on div "Purchase Order #17 - Sunshine Powder Coatings Pty Ltd Add product Close Submit …" at bounding box center [623, 318] width 1247 height 636
drag, startPoint x: 1206, startPoint y: 445, endPoint x: 1210, endPoint y: 306, distance: 138.3
click at [1208, 421] on div "Purchase Order #17 - Sunshine Powder Coatings Pty Ltd Add product Close Submit …" at bounding box center [623, 318] width 1247 height 636
click at [1201, 18] on button "Update Purchase" at bounding box center [1181, 18] width 84 height 19
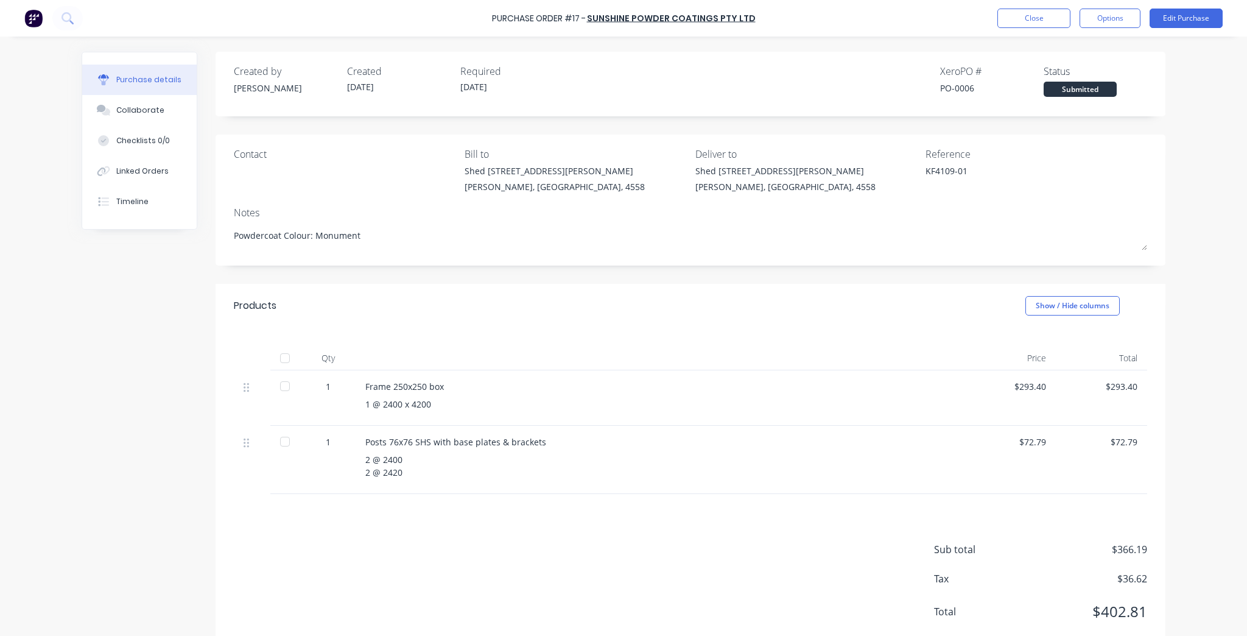
click at [281, 392] on div at bounding box center [285, 386] width 24 height 24
click at [283, 447] on div at bounding box center [285, 441] width 24 height 24
click at [1128, 21] on button "Options" at bounding box center [1110, 18] width 61 height 19
click at [1098, 71] on div "Convert to Bill" at bounding box center [1083, 74] width 94 height 18
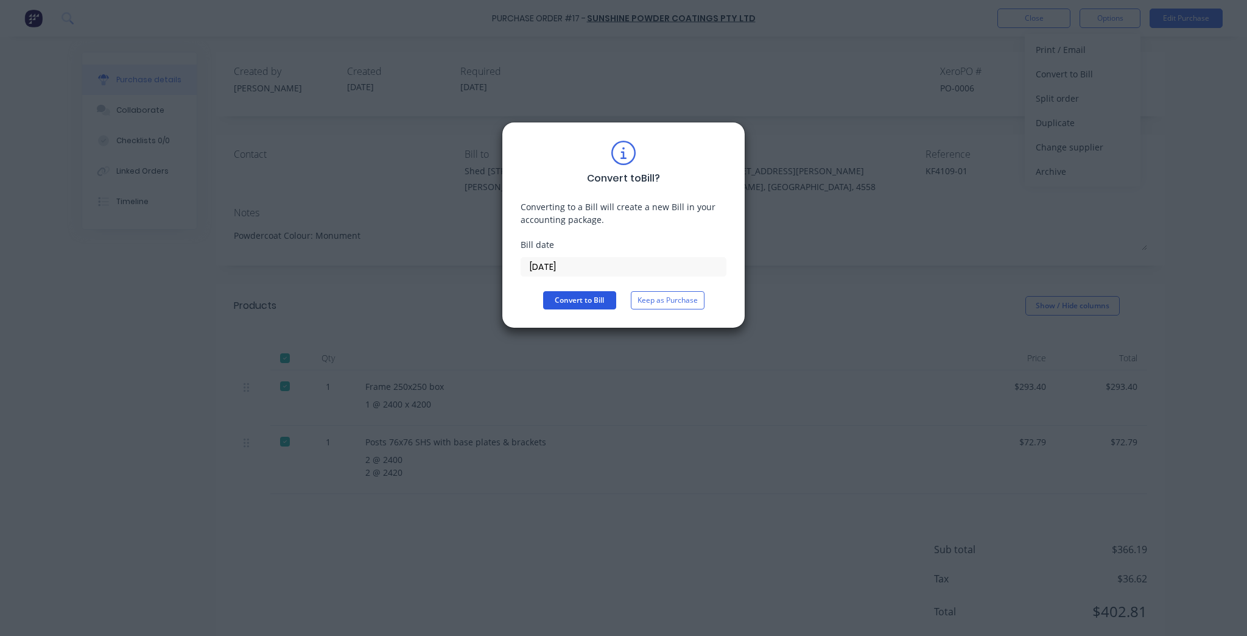
click at [596, 300] on button "Convert to Bill" at bounding box center [579, 300] width 73 height 18
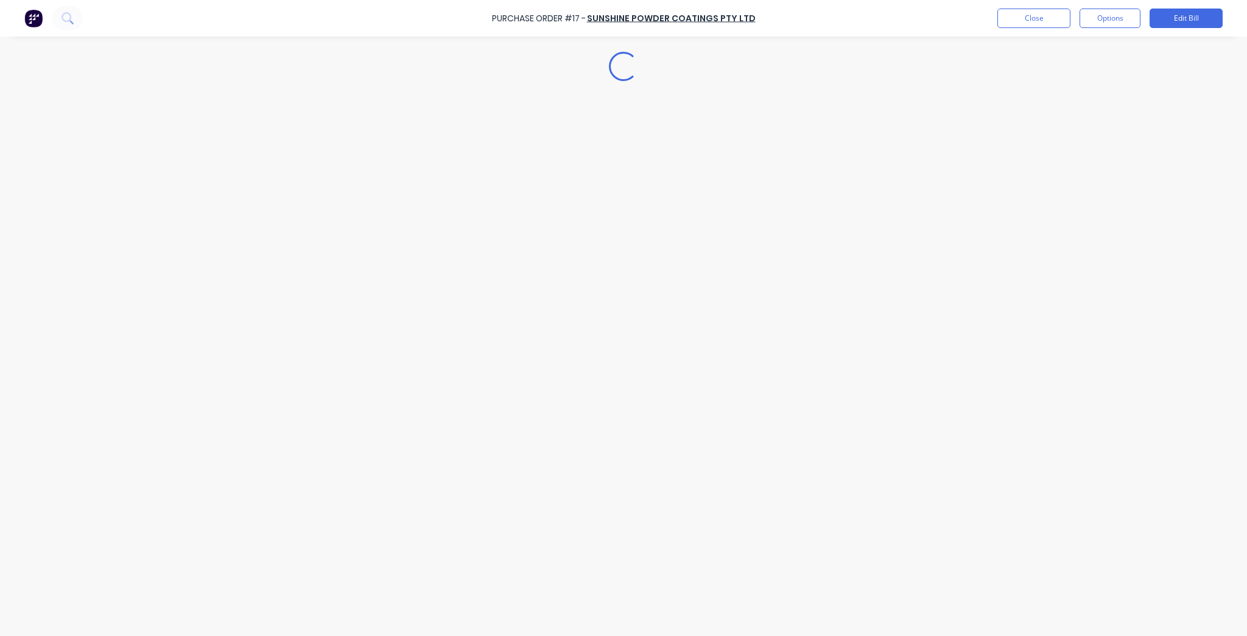
type textarea "x"
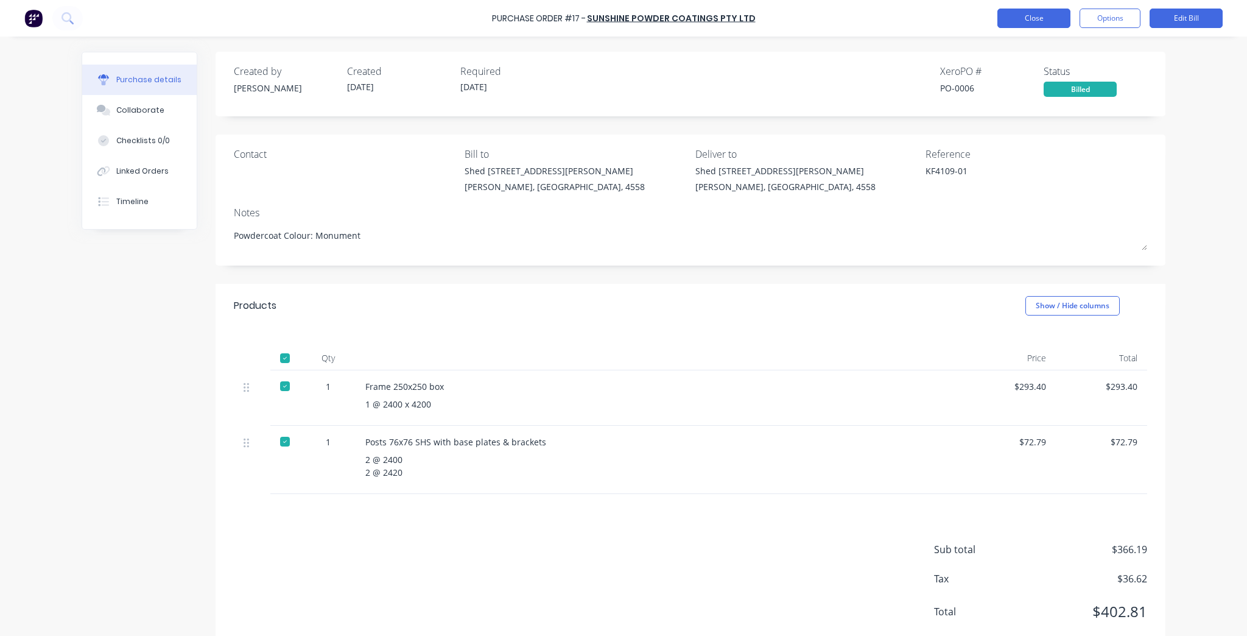
click at [1045, 25] on button "Close" at bounding box center [1033, 18] width 73 height 19
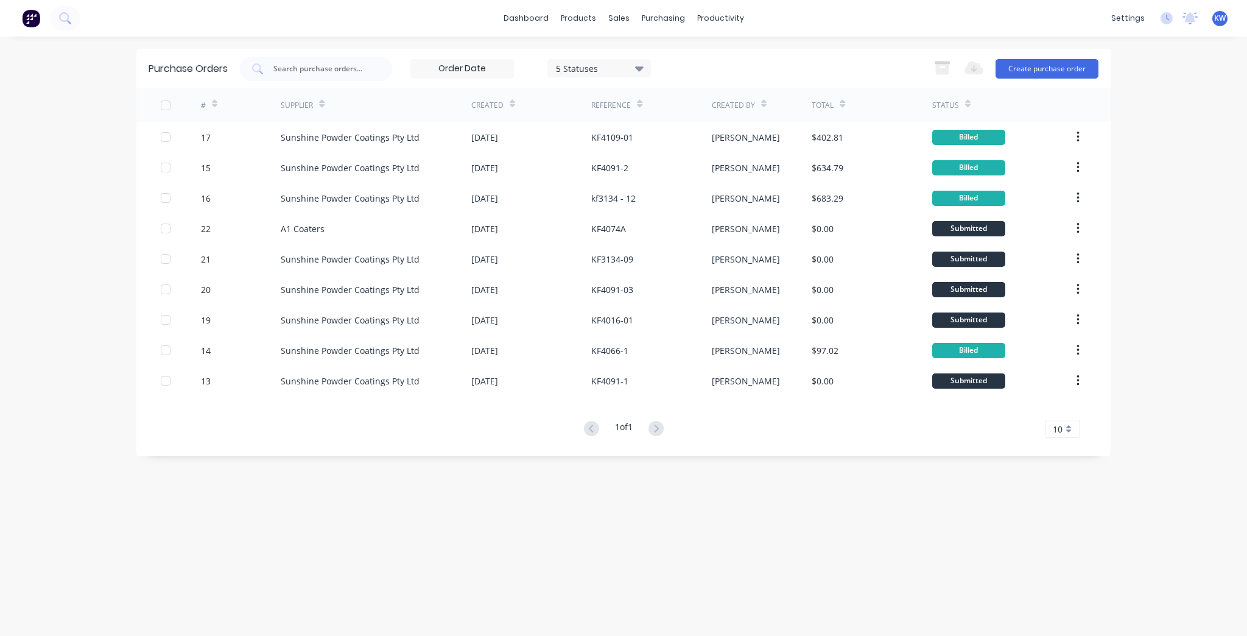
click at [542, 4] on div "dashboard products sales purchasing productivity dashboard products Product Cat…" at bounding box center [623, 18] width 1247 height 37
click at [542, 14] on link "dashboard" at bounding box center [526, 18] width 57 height 18
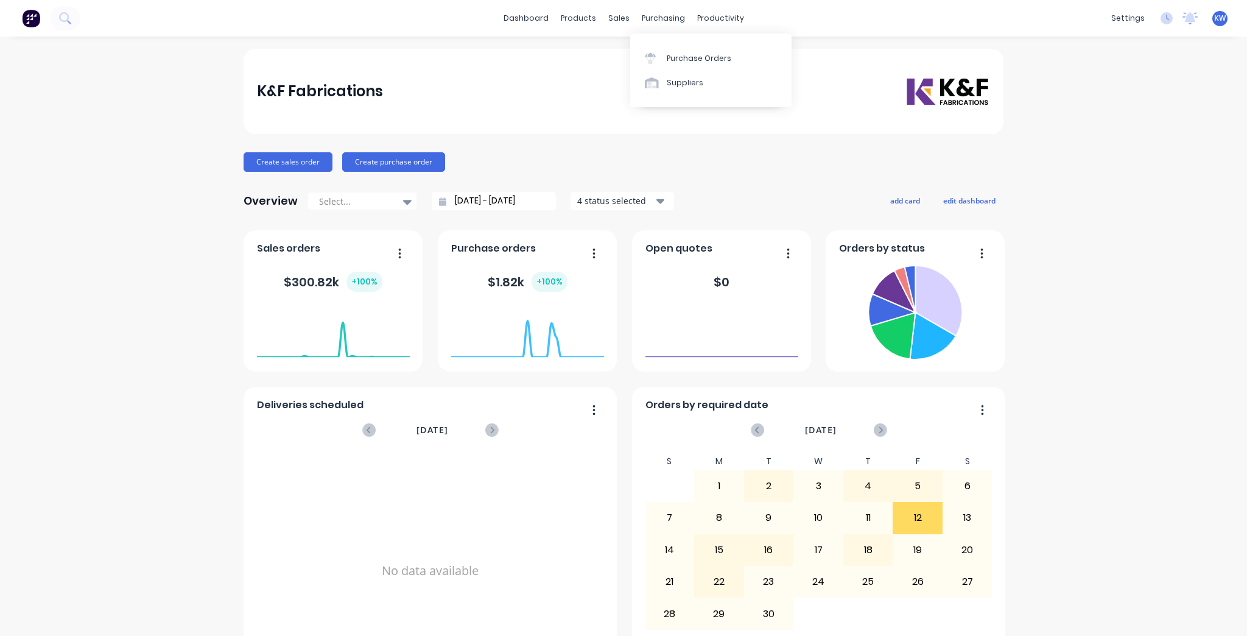
click at [672, 45] on div "Purchase Orders Suppliers" at bounding box center [710, 70] width 161 height 74
click at [672, 50] on link "Purchase Orders" at bounding box center [710, 58] width 161 height 24
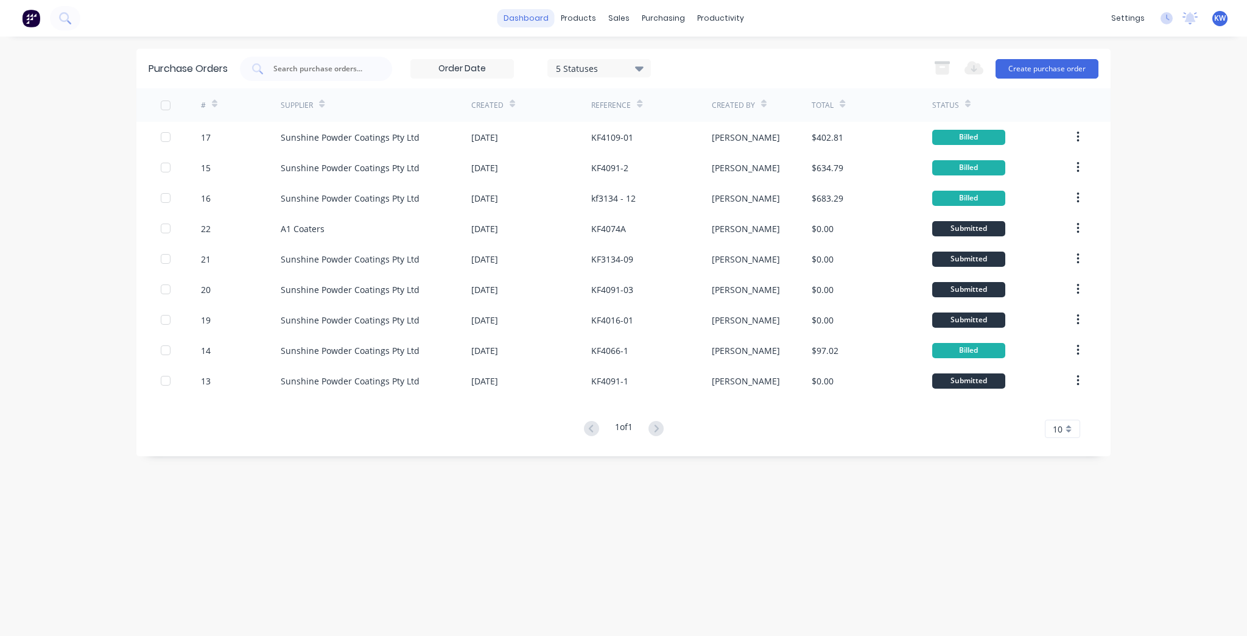
click at [547, 21] on link "dashboard" at bounding box center [526, 18] width 57 height 18
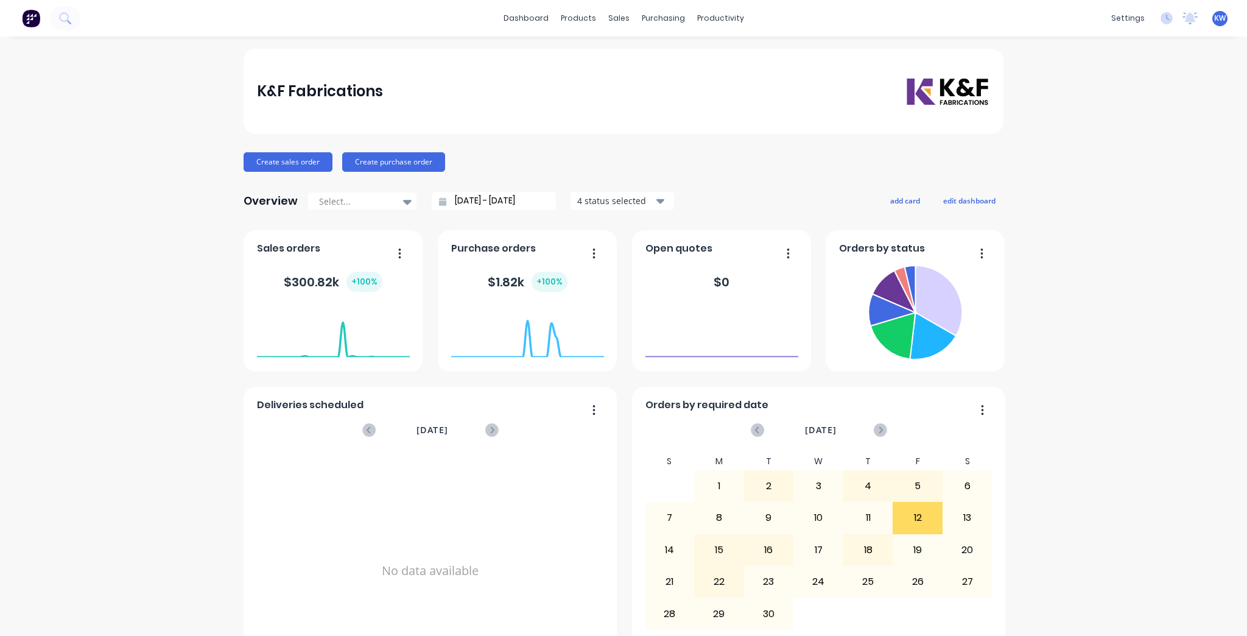
click at [508, 29] on div "dashboard products sales purchasing productivity dashboard products Product Cat…" at bounding box center [623, 18] width 1247 height 37
